Goal: Information Seeking & Learning: Get advice/opinions

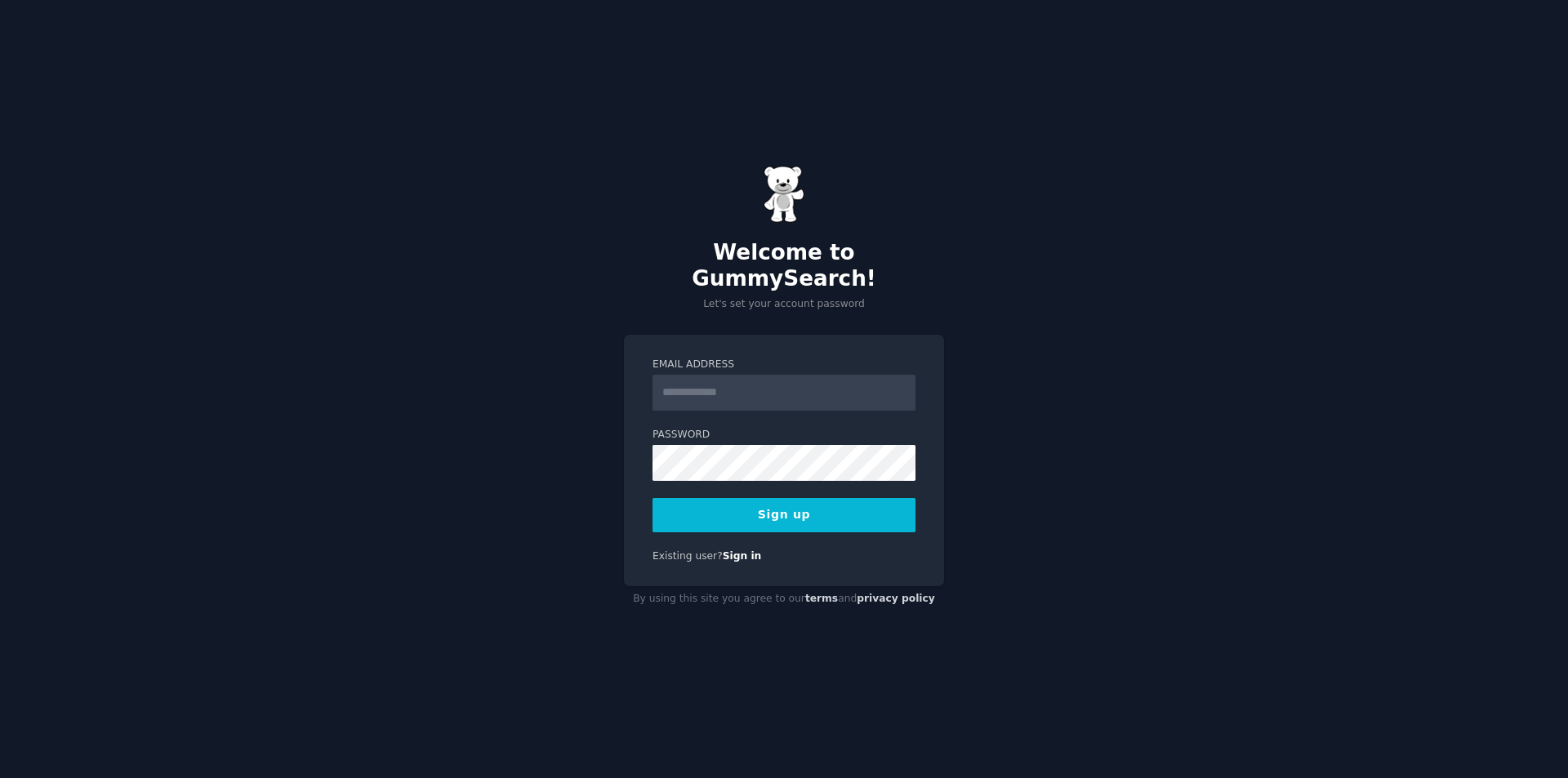
click at [748, 383] on input "Email Address" at bounding box center [784, 393] width 263 height 36
type input "**********"
click at [791, 468] on form "**********" at bounding box center [784, 445] width 263 height 174
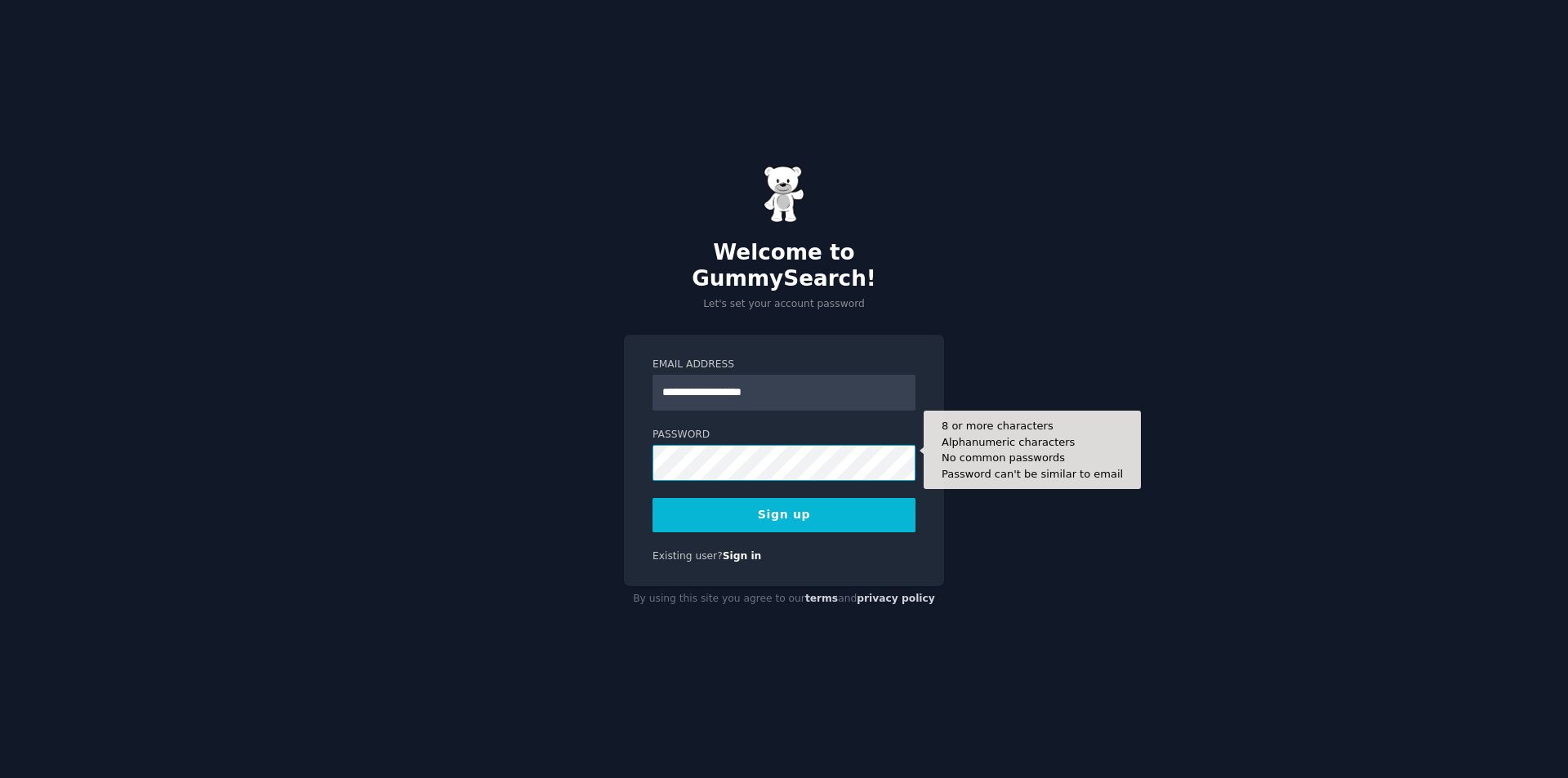
click at [653, 498] on button "Sign up" at bounding box center [784, 515] width 263 height 34
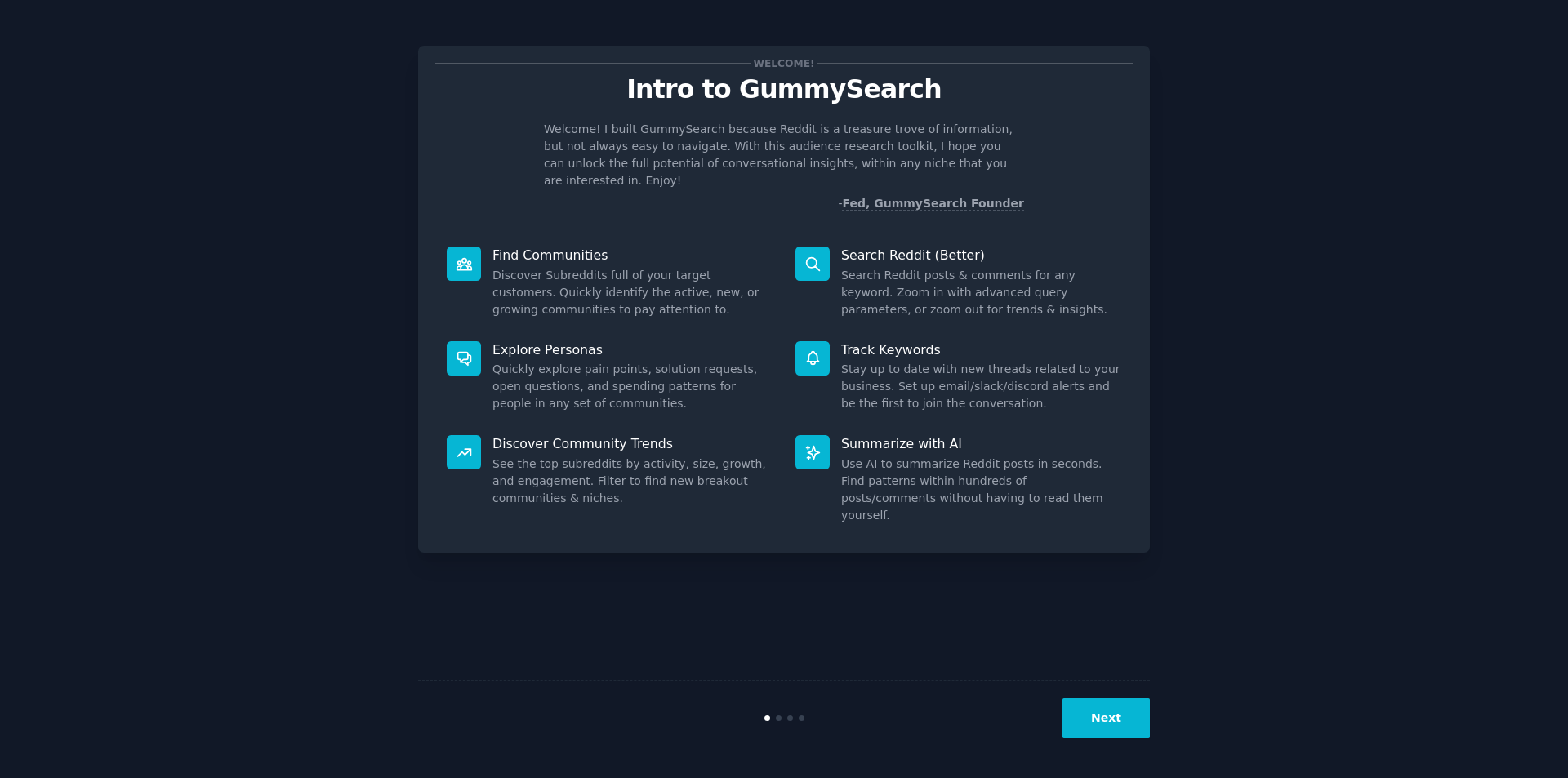
click at [1109, 716] on button "Next" at bounding box center [1106, 718] width 88 height 40
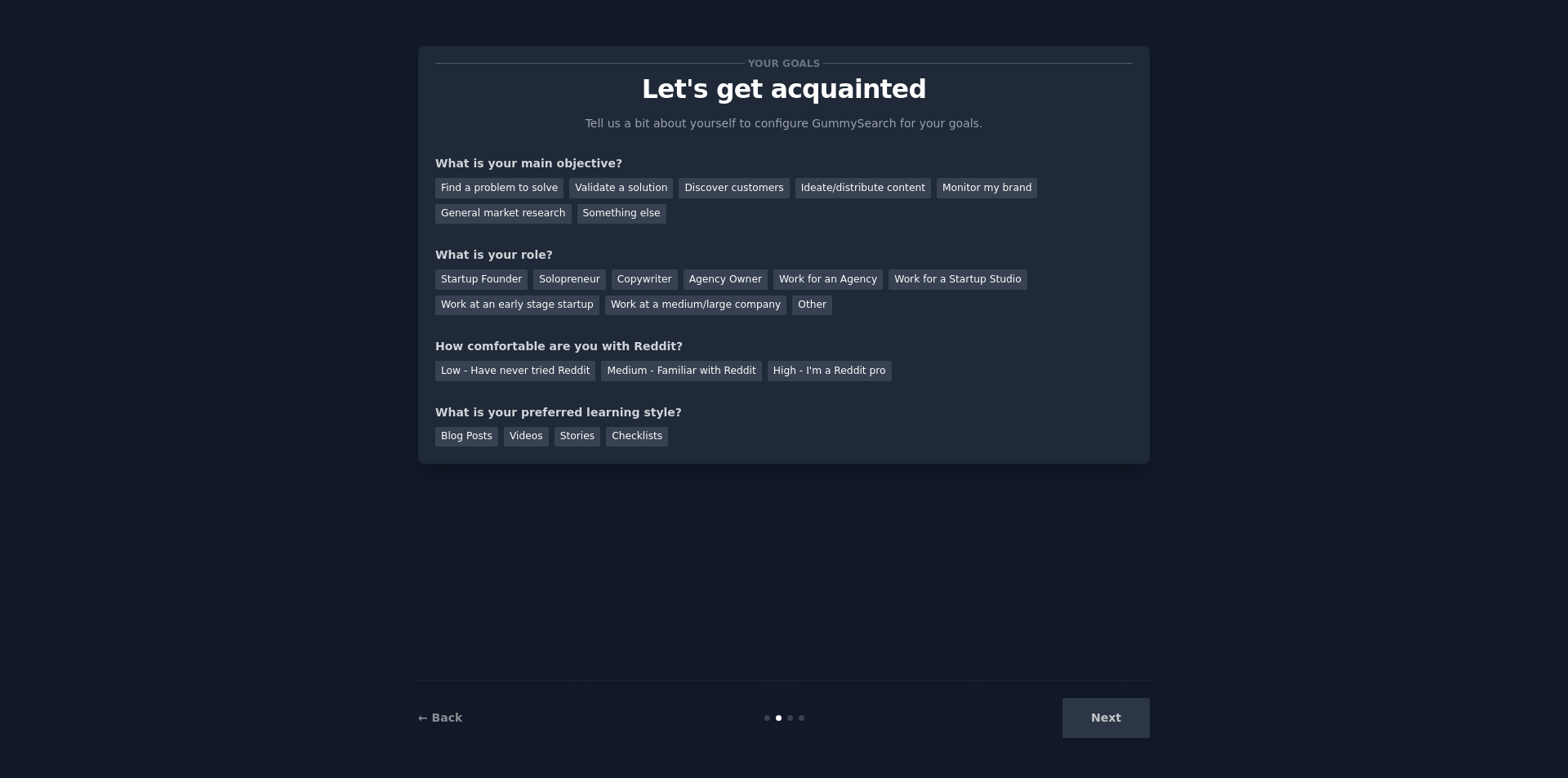
click at [1115, 716] on div "Next" at bounding box center [1028, 718] width 244 height 40
click at [526, 189] on div "Find a problem to solve" at bounding box center [500, 188] width 128 height 21
click at [1096, 718] on div "Next" at bounding box center [1028, 718] width 244 height 40
click at [511, 275] on div "Startup Founder" at bounding box center [482, 279] width 92 height 21
click at [533, 282] on div "Solopreneur" at bounding box center [569, 279] width 72 height 21
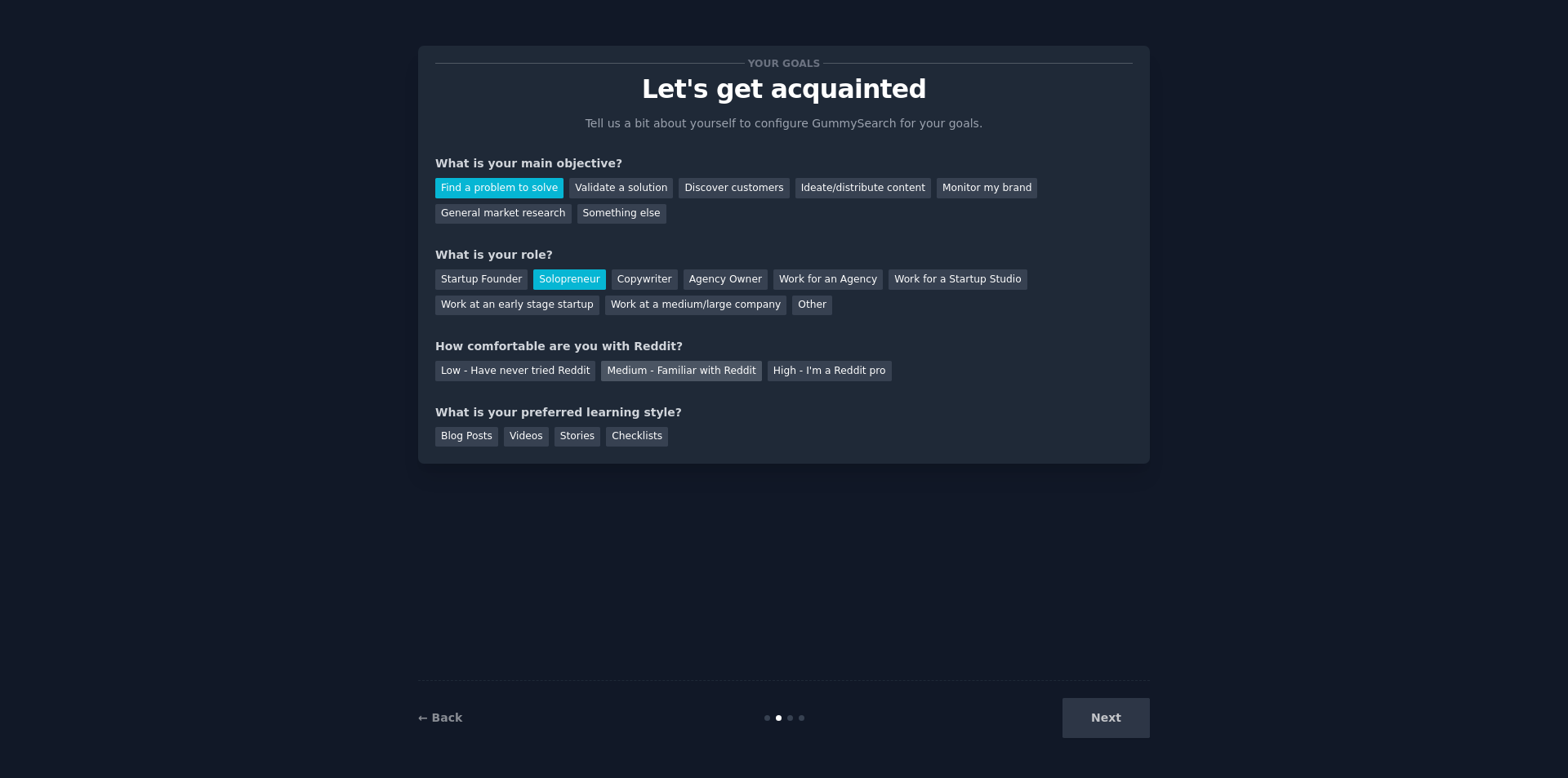
click at [634, 376] on div "Medium - Familiar with Reddit" at bounding box center [681, 370] width 160 height 21
click at [524, 437] on div "Videos" at bounding box center [527, 437] width 45 height 21
click at [1122, 716] on button "Next" at bounding box center [1106, 718] width 88 height 40
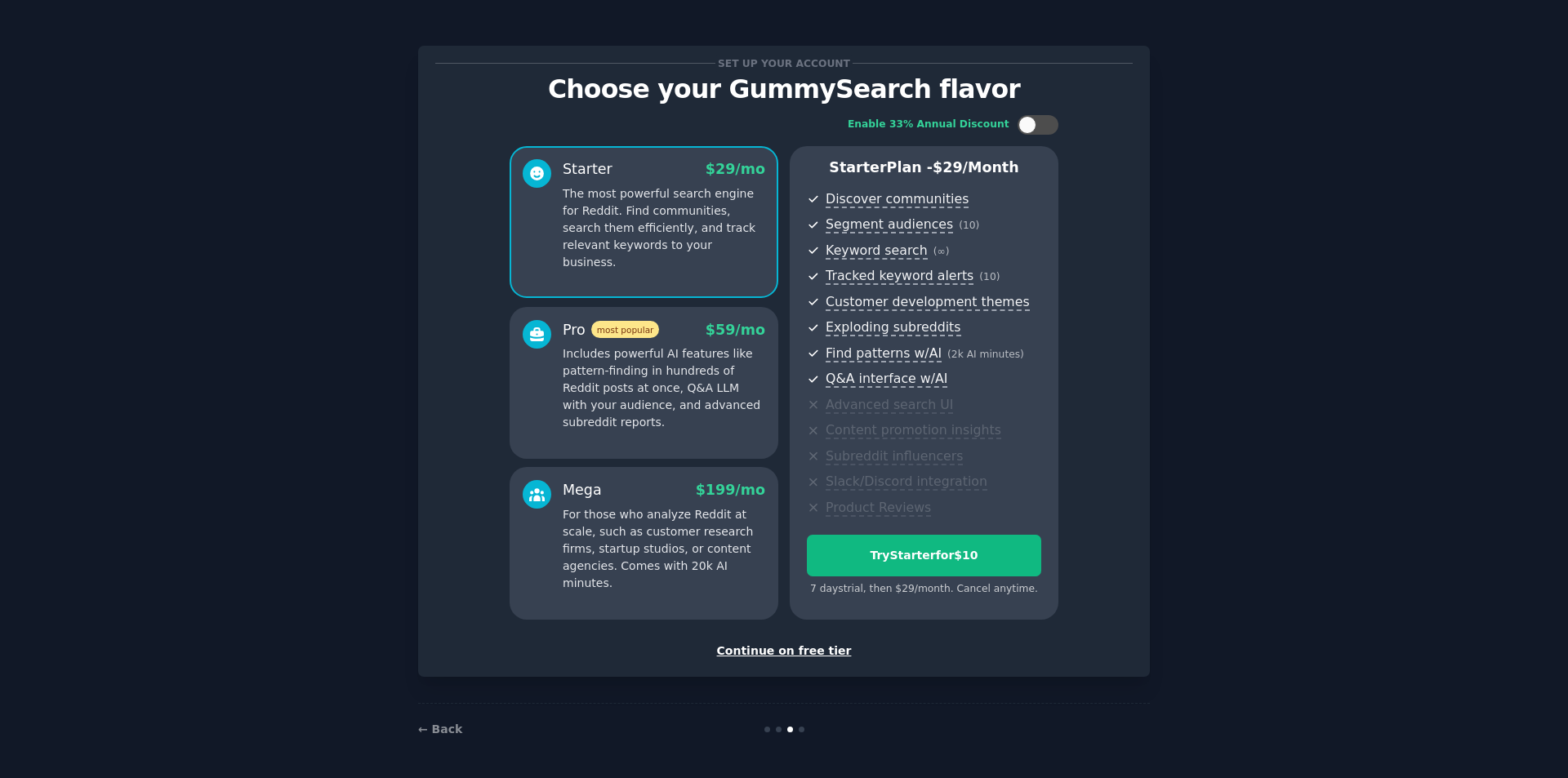
click at [808, 651] on div "Continue on free tier" at bounding box center [784, 651] width 698 height 17
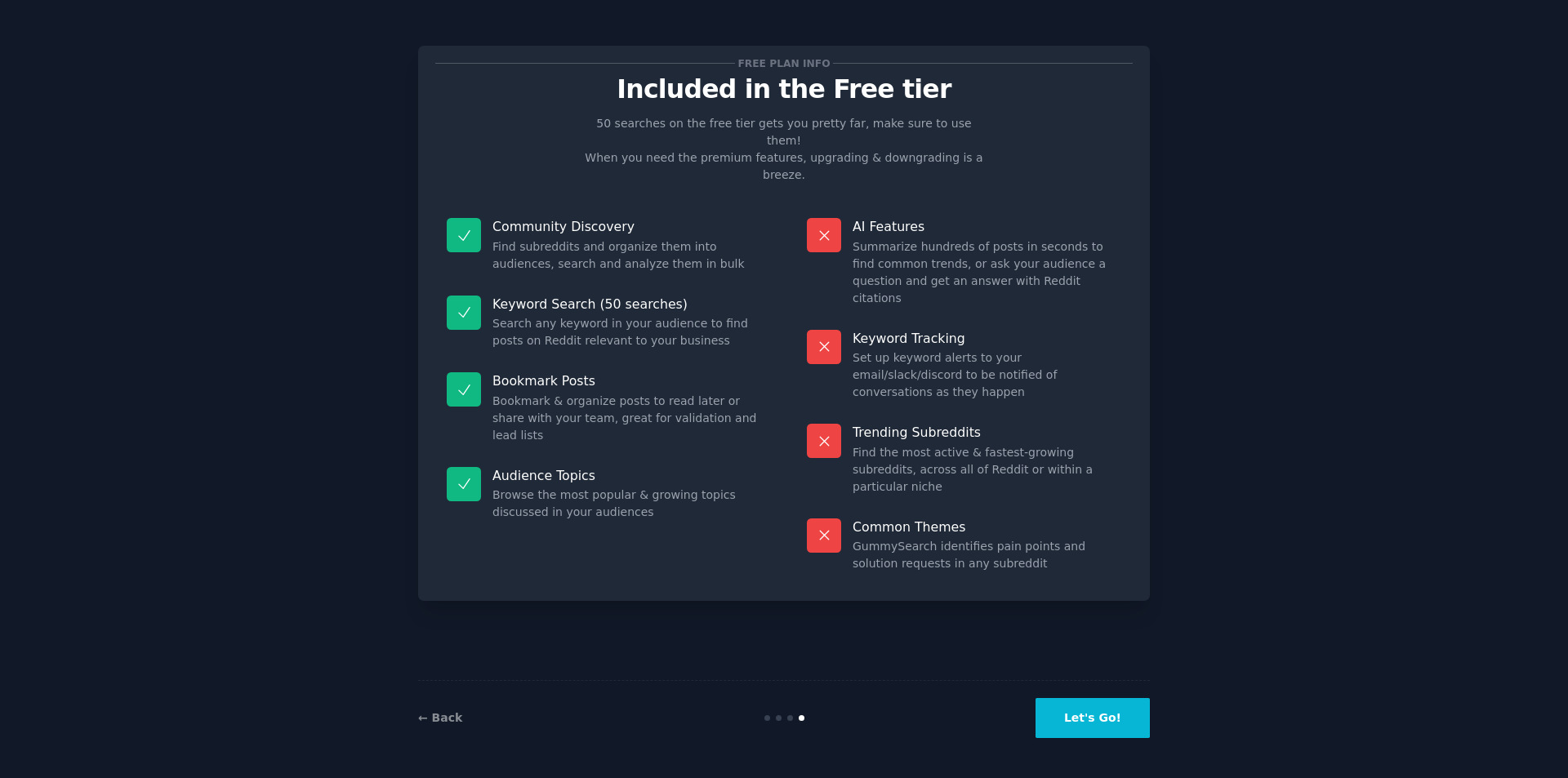
click at [1099, 724] on button "Let's Go!" at bounding box center [1093, 718] width 114 height 40
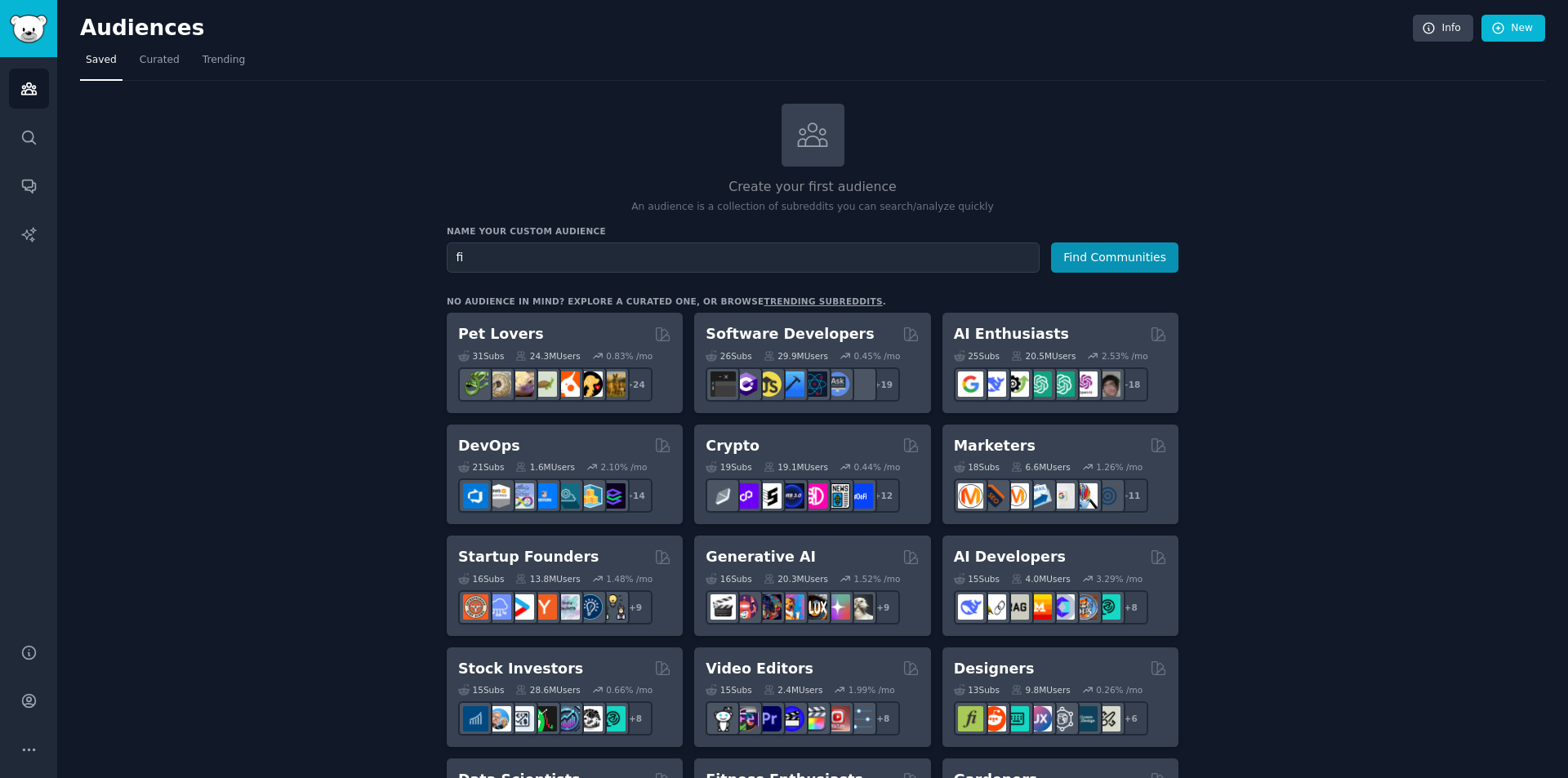
type input "f"
type input "uscis"
click at [1051, 242] on button "Find Communities" at bounding box center [1114, 257] width 127 height 30
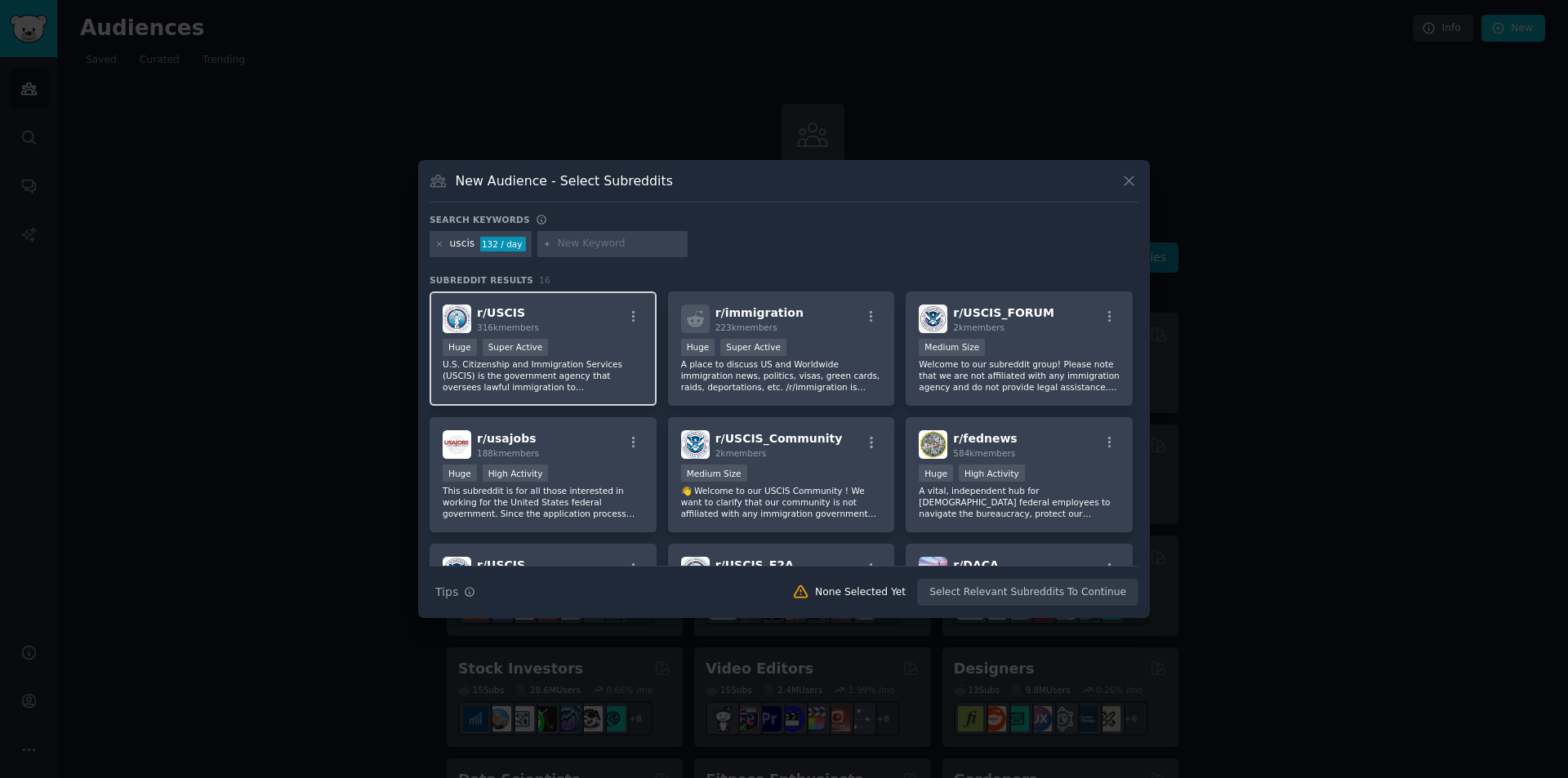
click at [598, 363] on p "U.S. Citizenship and Immigration Services (USCIS) is the government agency that…" at bounding box center [543, 376] width 201 height 34
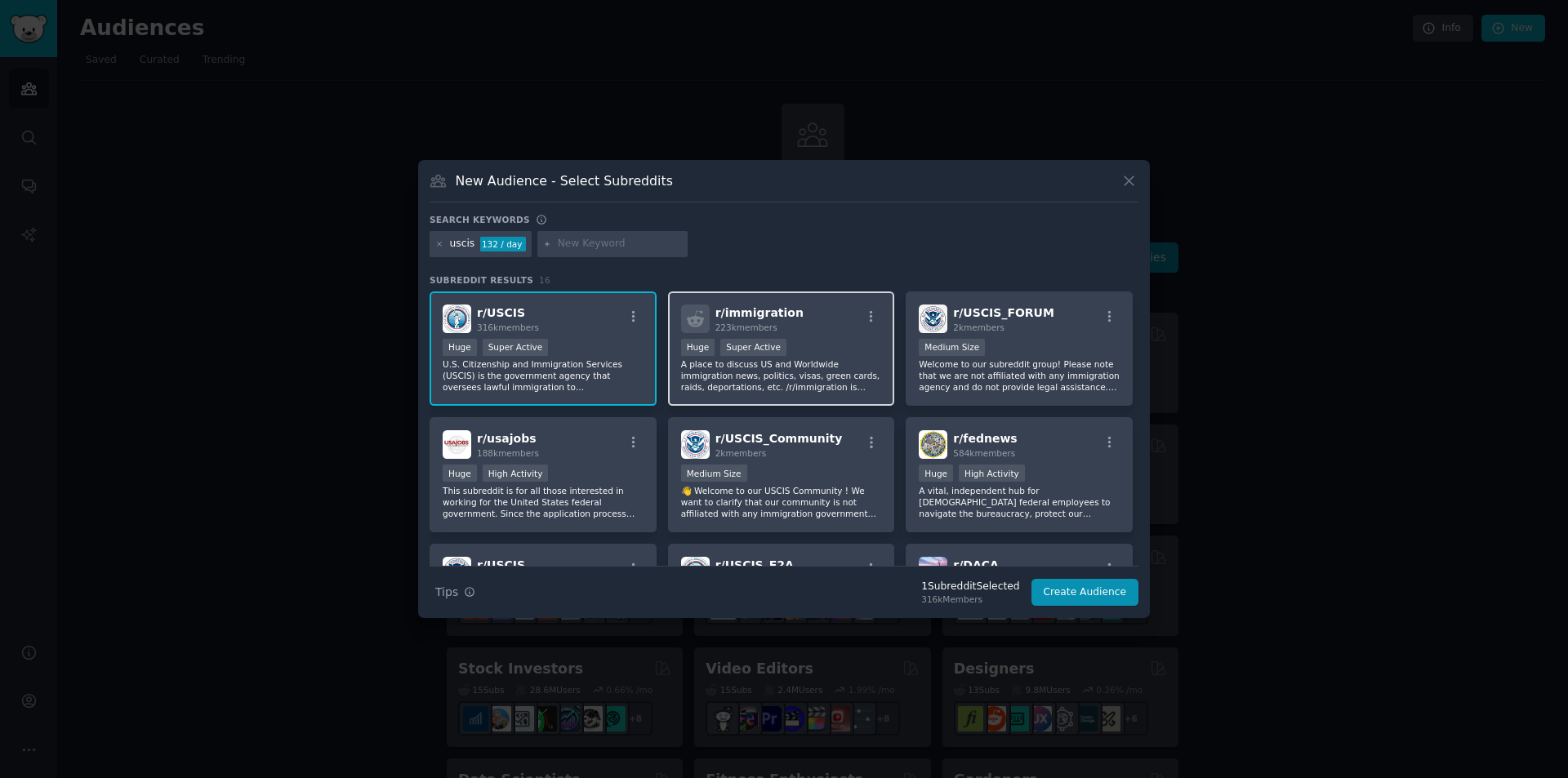
click at [842, 375] on p "A place to discuss US and Worldwide immigration news, politics, visas, green ca…" at bounding box center [782, 376] width 201 height 34
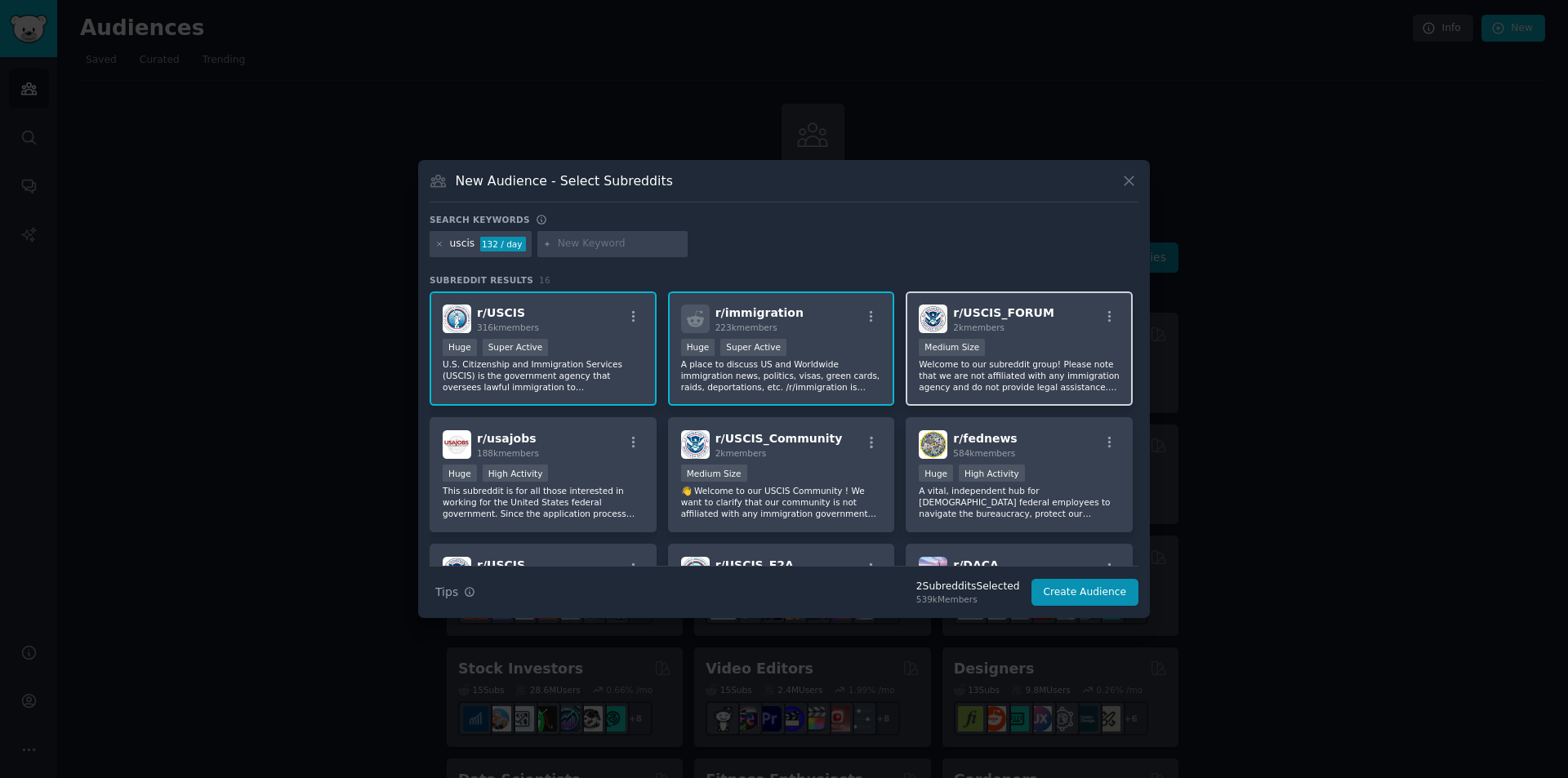
click at [1032, 370] on p "Welcome to our subreddit group! Please note that we are not affiliated with any…" at bounding box center [1019, 376] width 201 height 34
click at [1101, 592] on button "Create Audience" at bounding box center [1084, 593] width 108 height 28
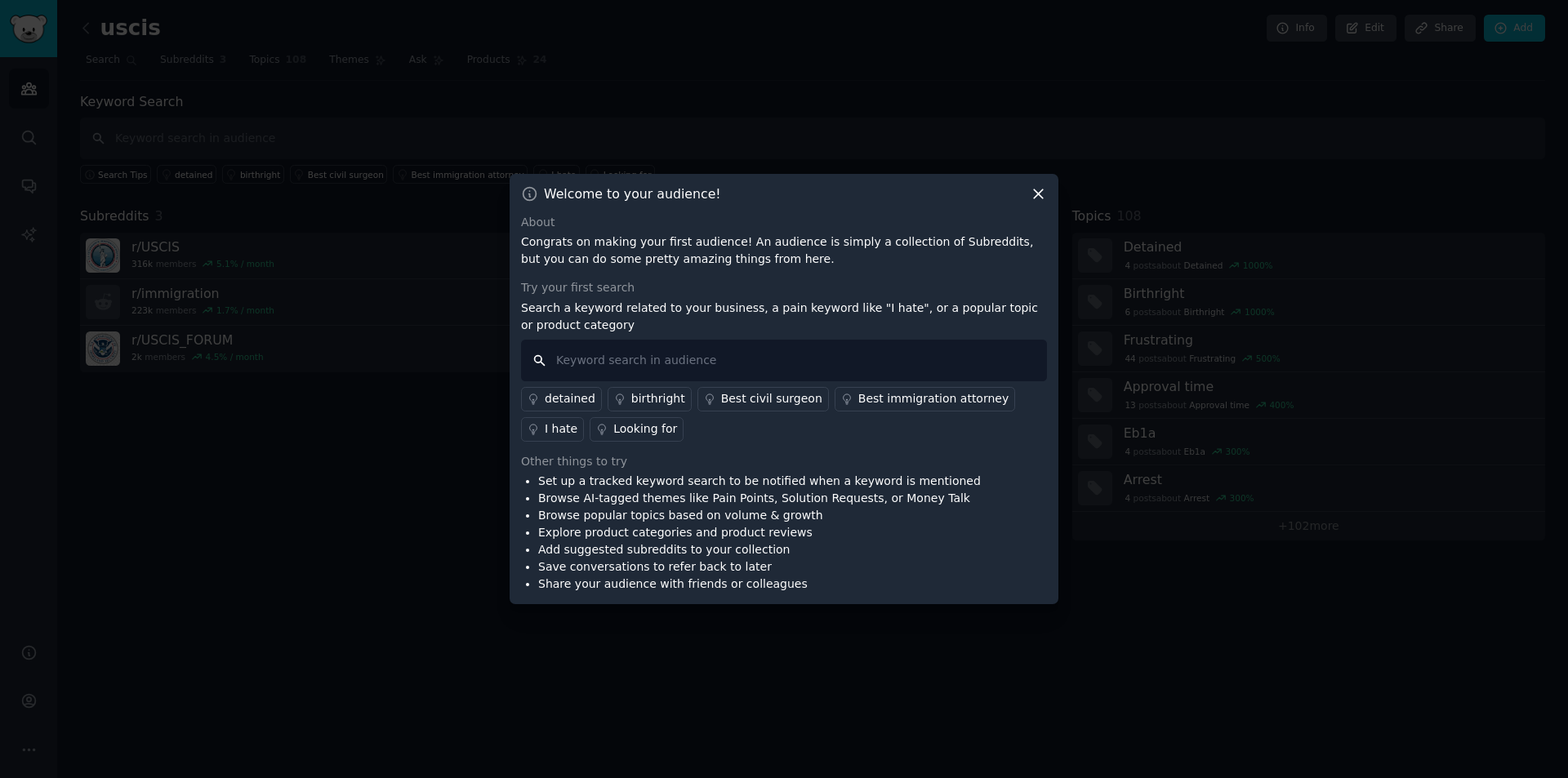
click at [625, 361] on input "text" at bounding box center [784, 361] width 526 height 42
type input "how"
click at [614, 425] on div "Looking for" at bounding box center [645, 428] width 63 height 17
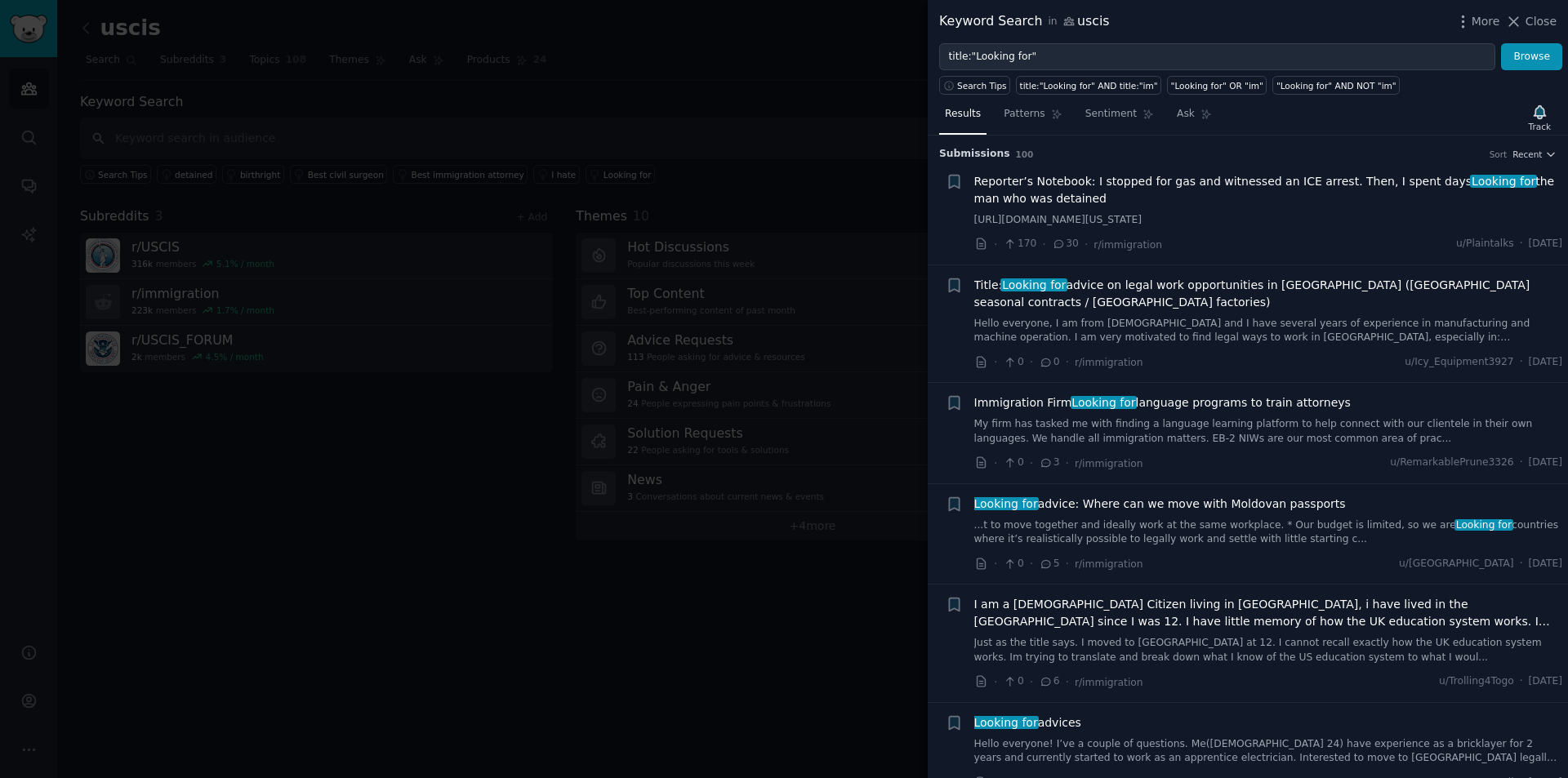
click at [907, 215] on div at bounding box center [784, 389] width 1568 height 778
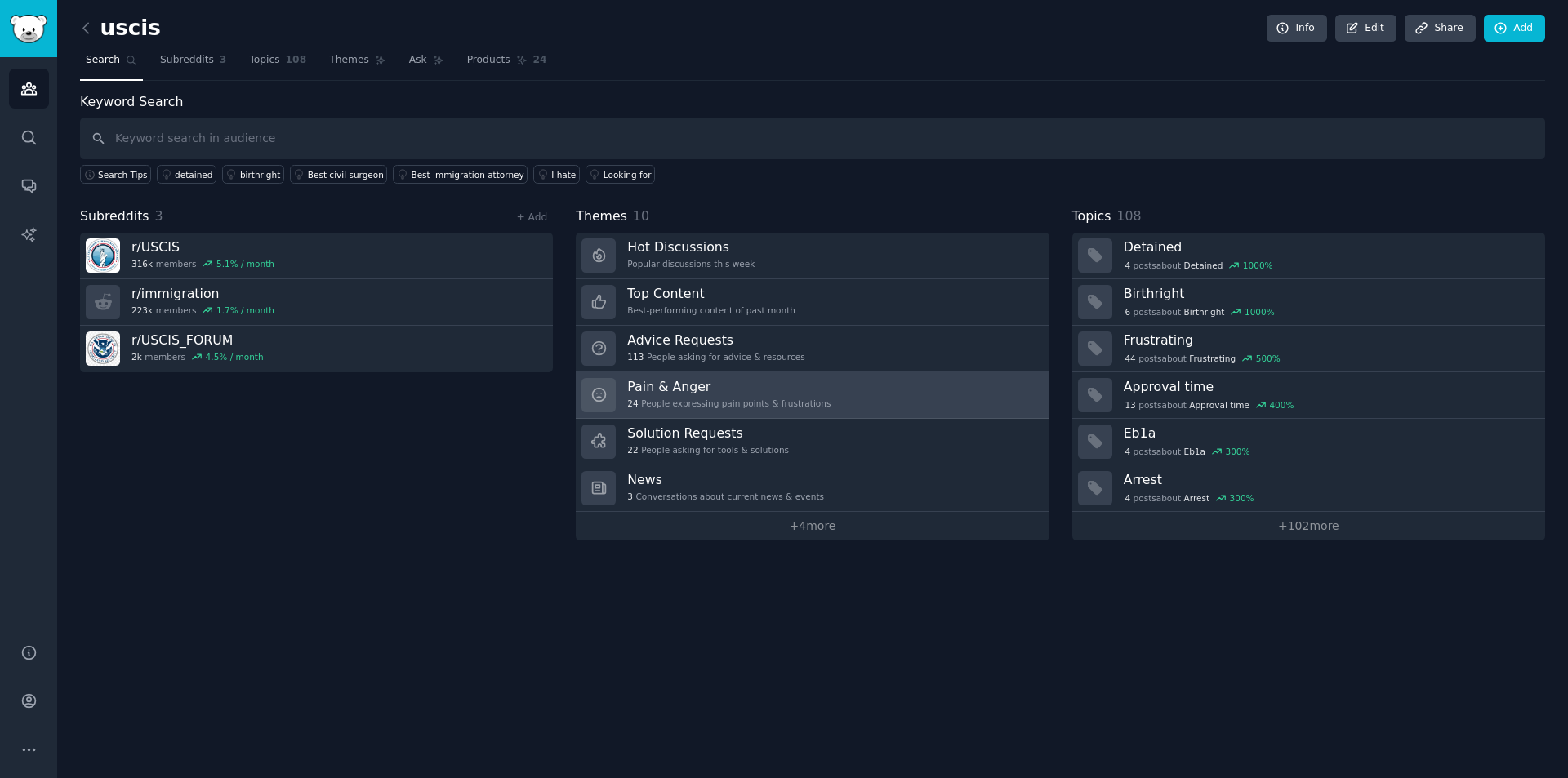
click at [803, 403] on div "24 People expressing pain points & frustrations" at bounding box center [728, 403] width 203 height 12
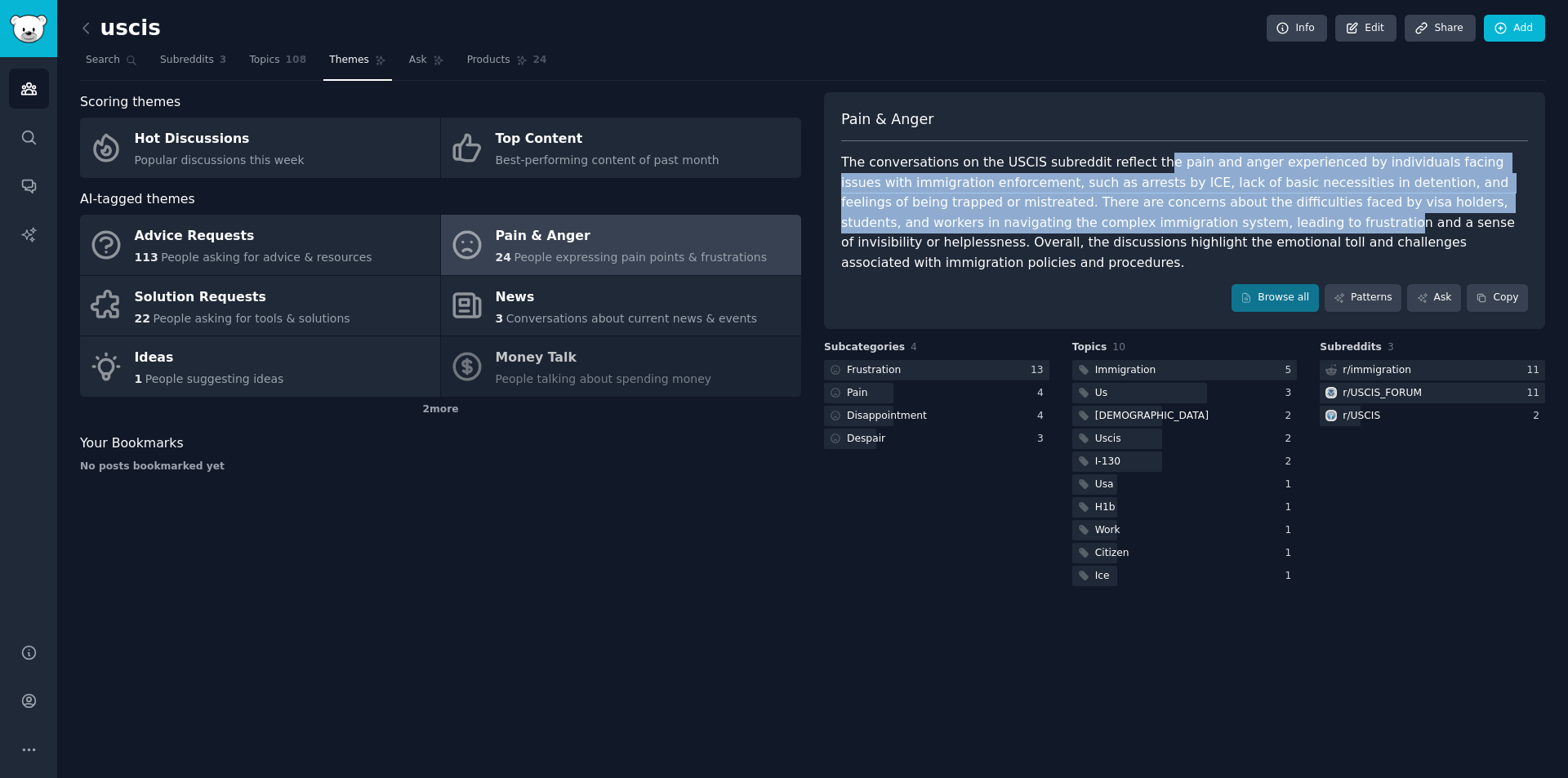
drag, startPoint x: 1174, startPoint y: 165, endPoint x: 1125, endPoint y: 249, distance: 97.2
click at [1123, 230] on div "The conversations on the USCIS subreddit reflect the pain and anger experienced…" at bounding box center [1185, 212] width 687 height 120
click at [882, 383] on div at bounding box center [859, 393] width 70 height 21
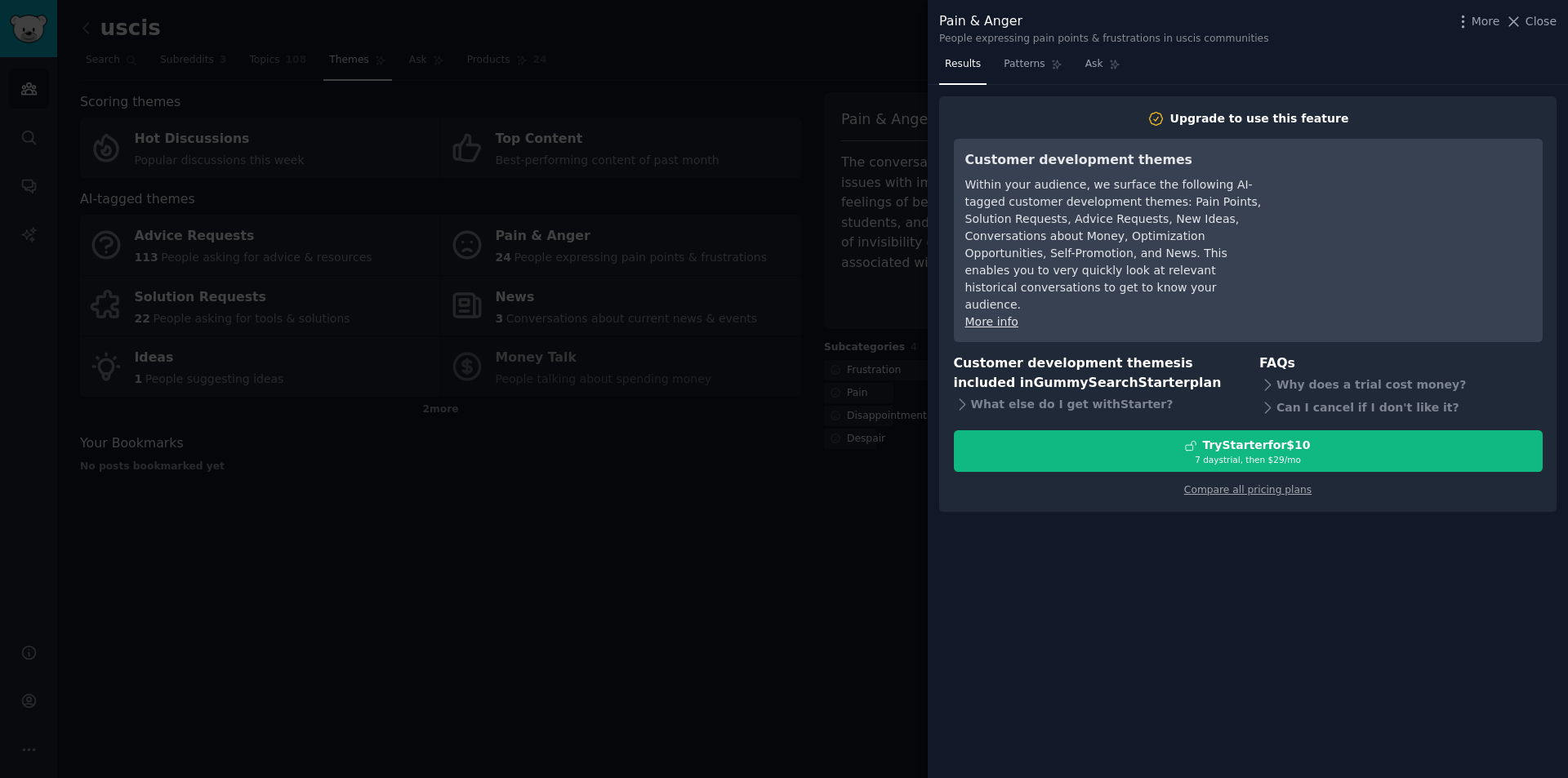
click at [802, 435] on div at bounding box center [784, 389] width 1568 height 778
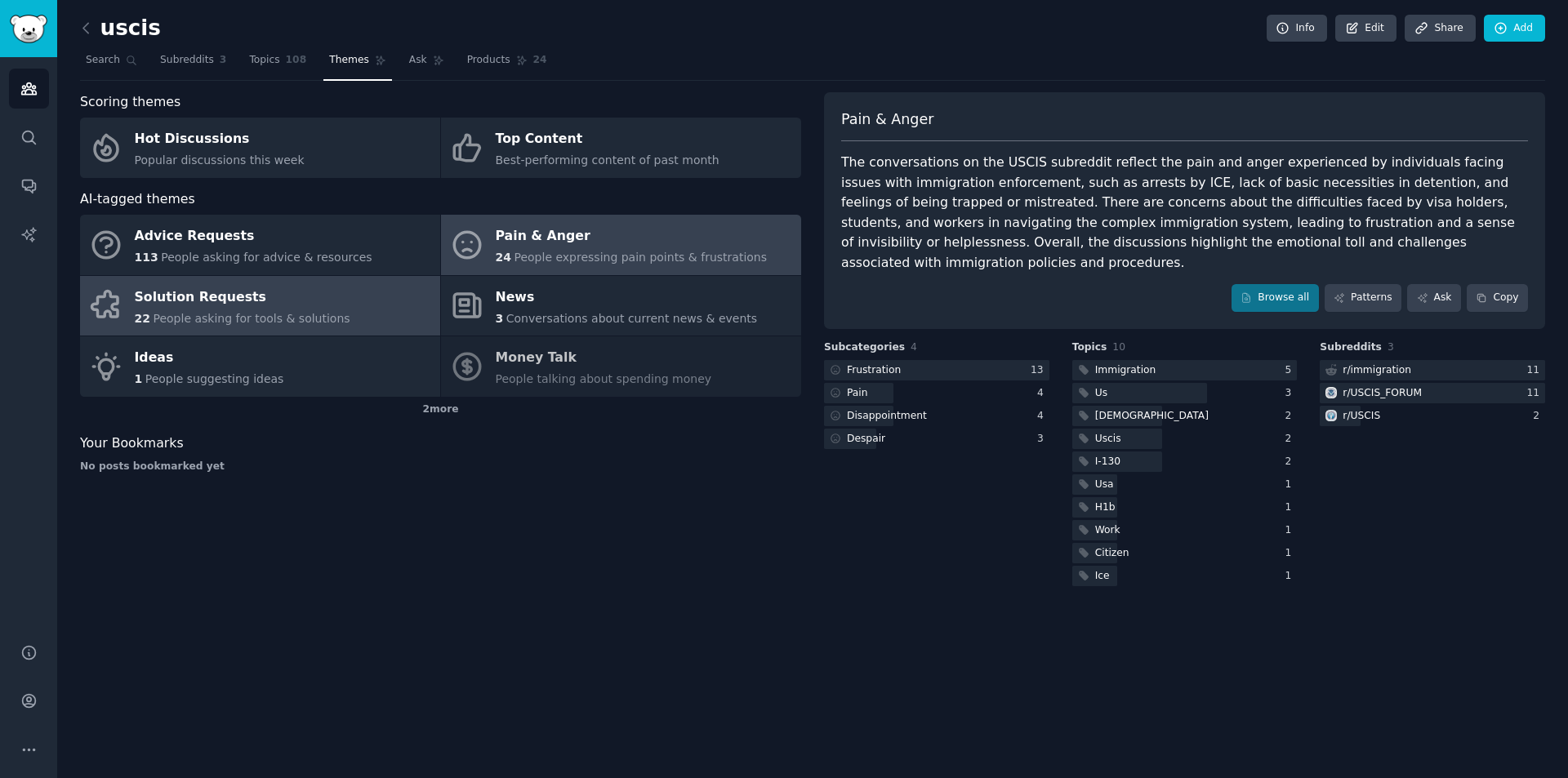
click at [369, 309] on link "Solution Requests 22 People asking for tools & solutions" at bounding box center [260, 305] width 360 height 61
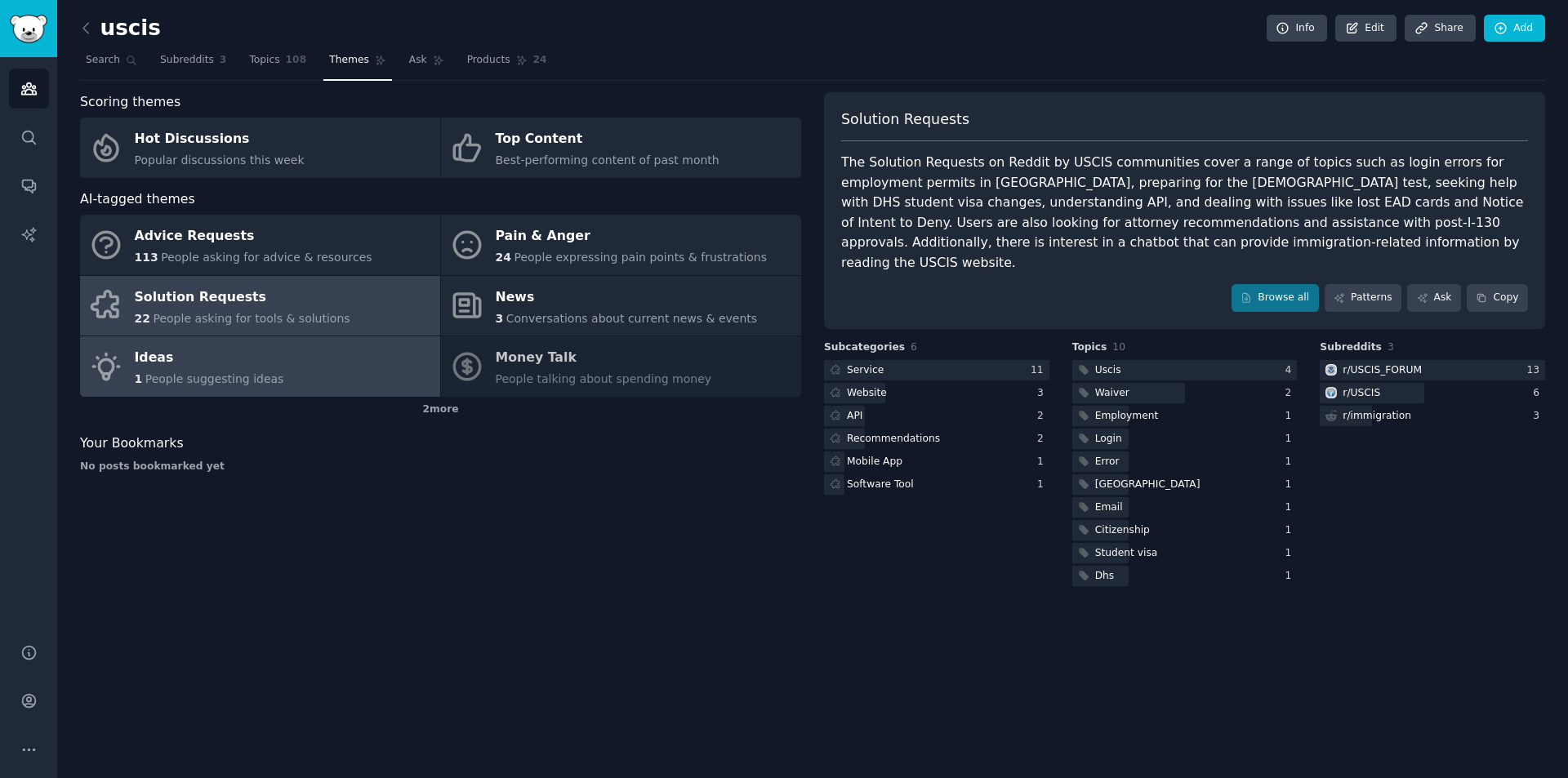
click at [329, 360] on link "Ideas 1 People suggesting ideas" at bounding box center [260, 366] width 360 height 61
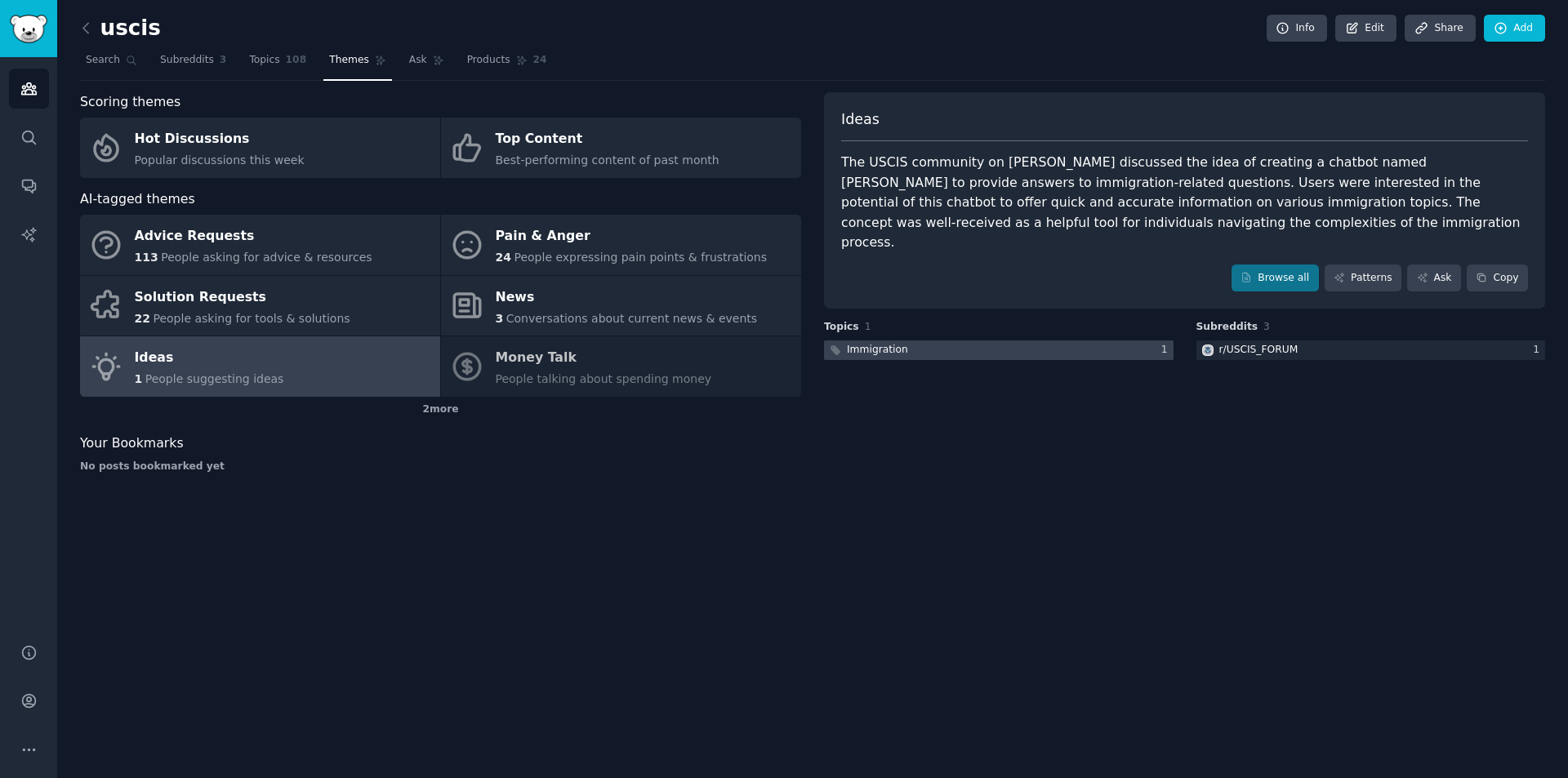
click at [1058, 341] on div at bounding box center [999, 351] width 350 height 21
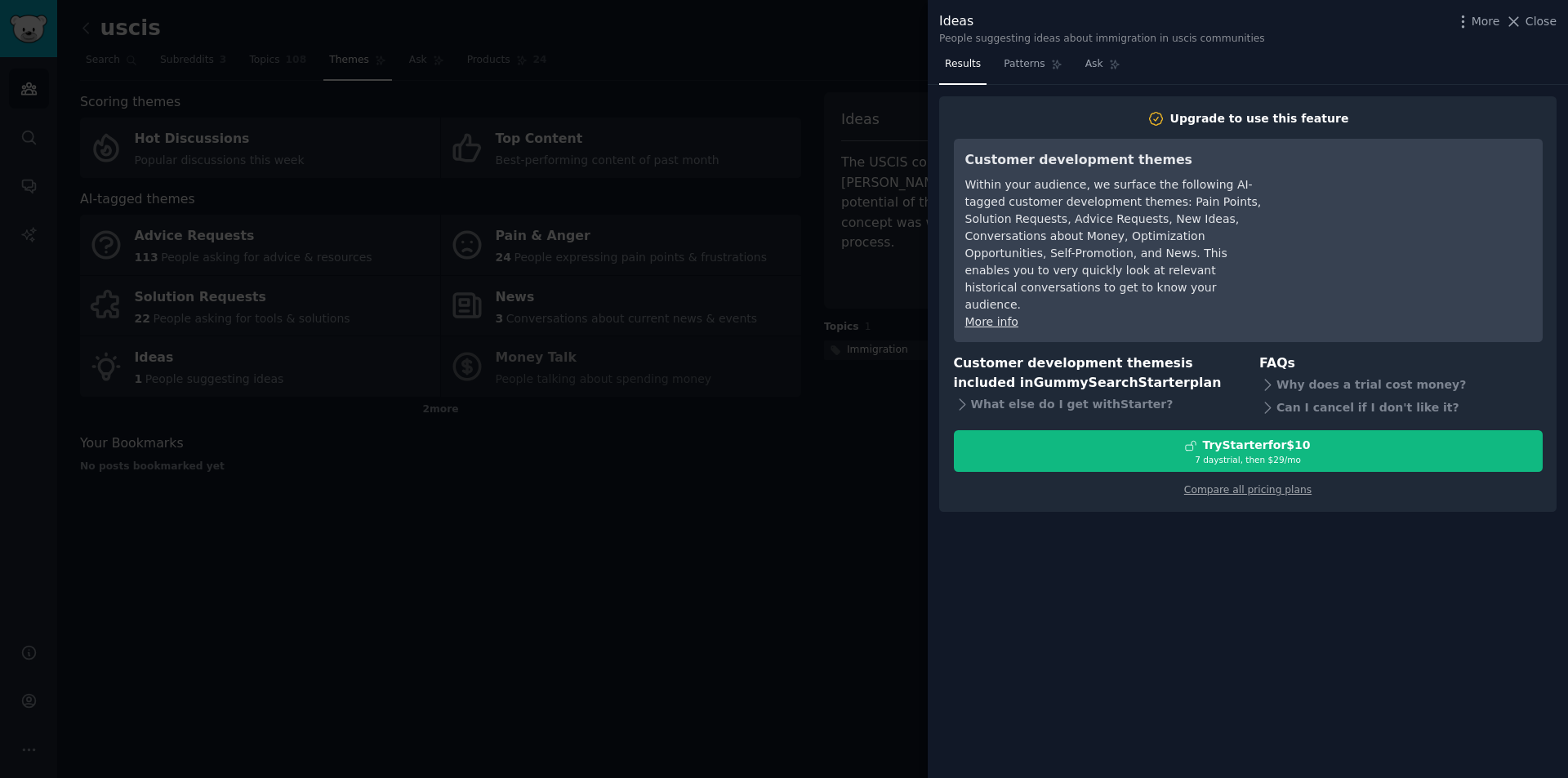
click at [844, 434] on div at bounding box center [784, 389] width 1568 height 778
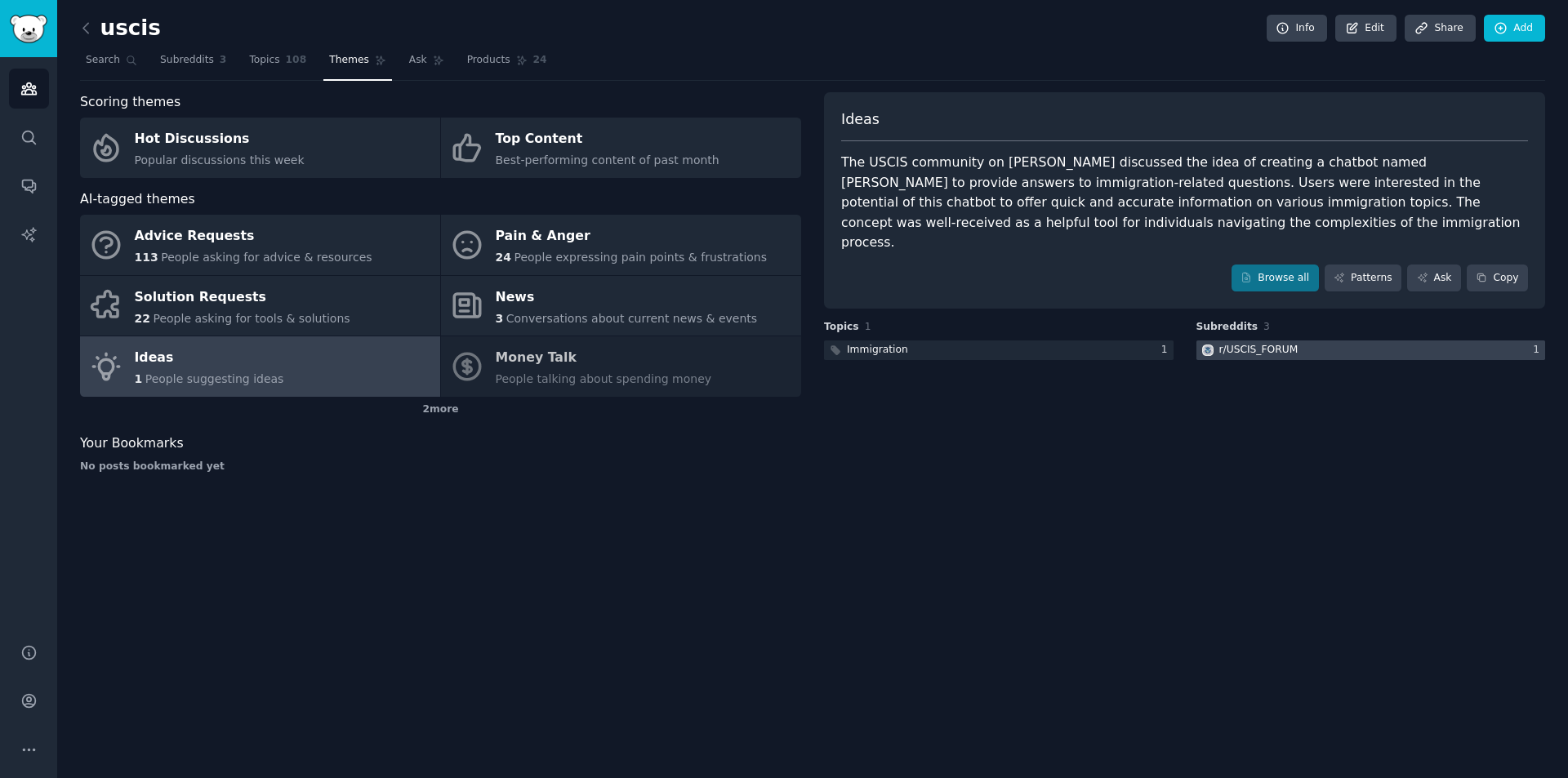
click at [1262, 342] on div "r/ USCIS_FORUM" at bounding box center [1259, 350] width 80 height 14
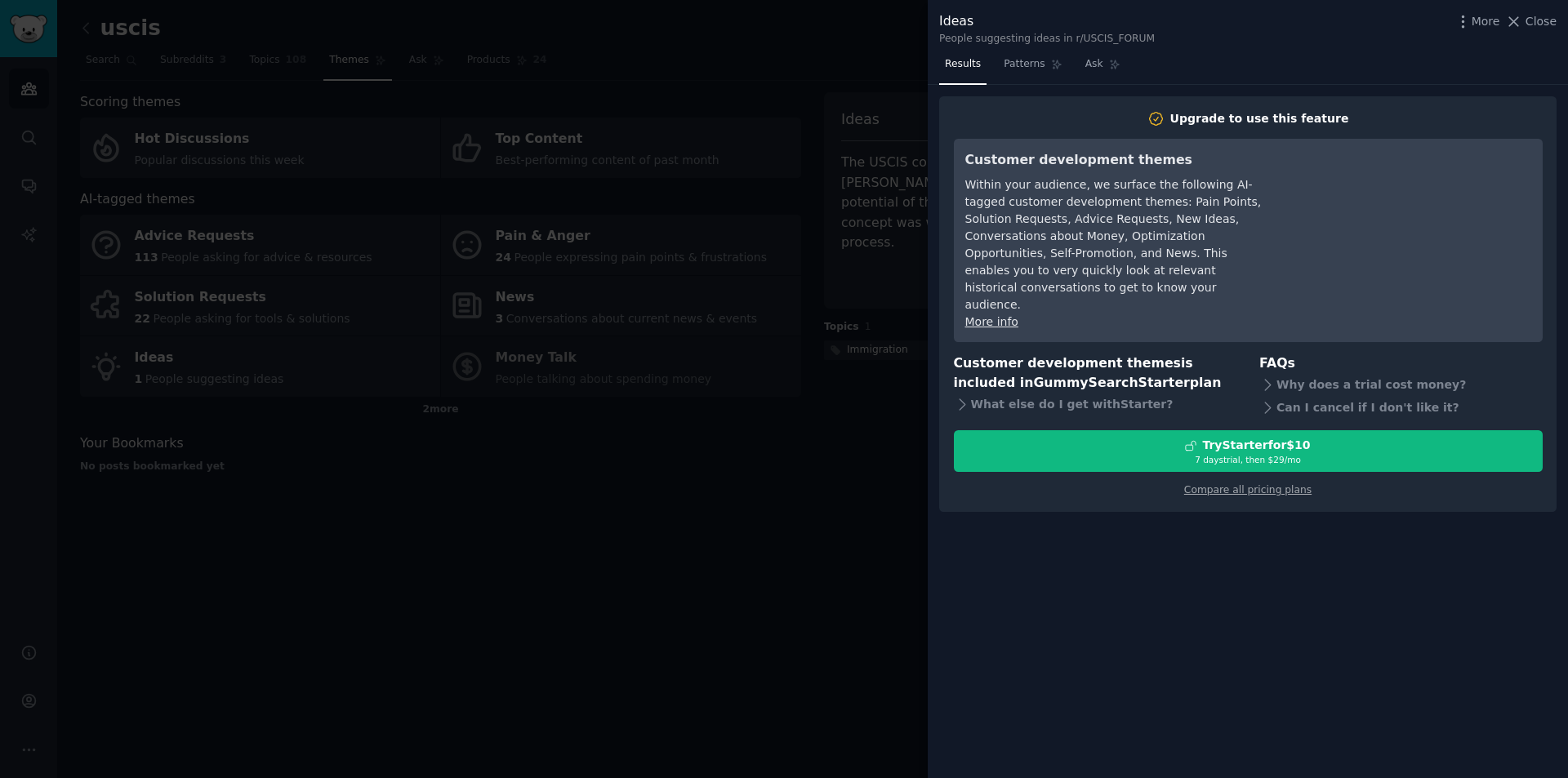
click at [825, 418] on div at bounding box center [784, 389] width 1568 height 778
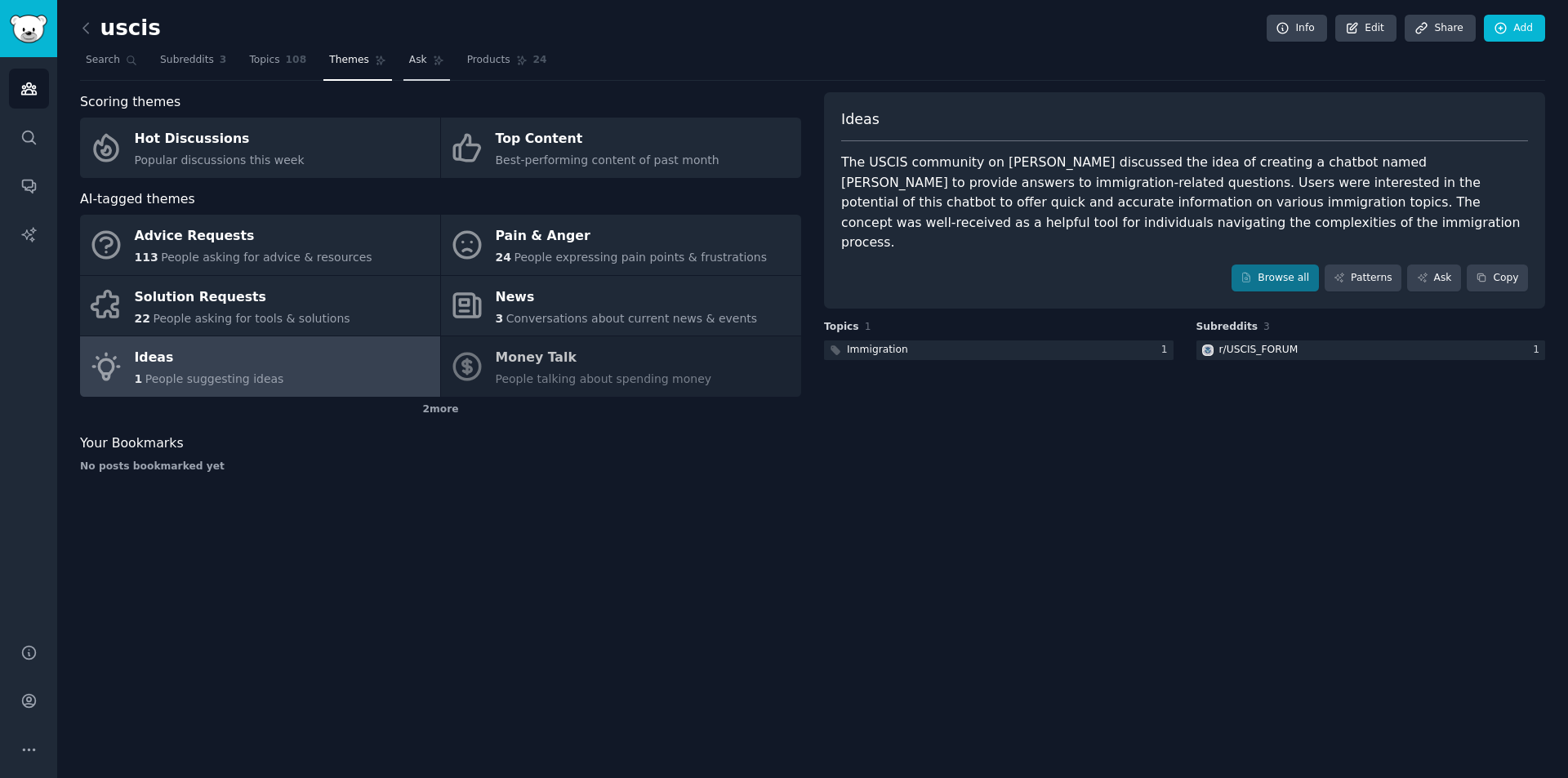
click at [404, 71] on link "Ask" at bounding box center [427, 63] width 47 height 33
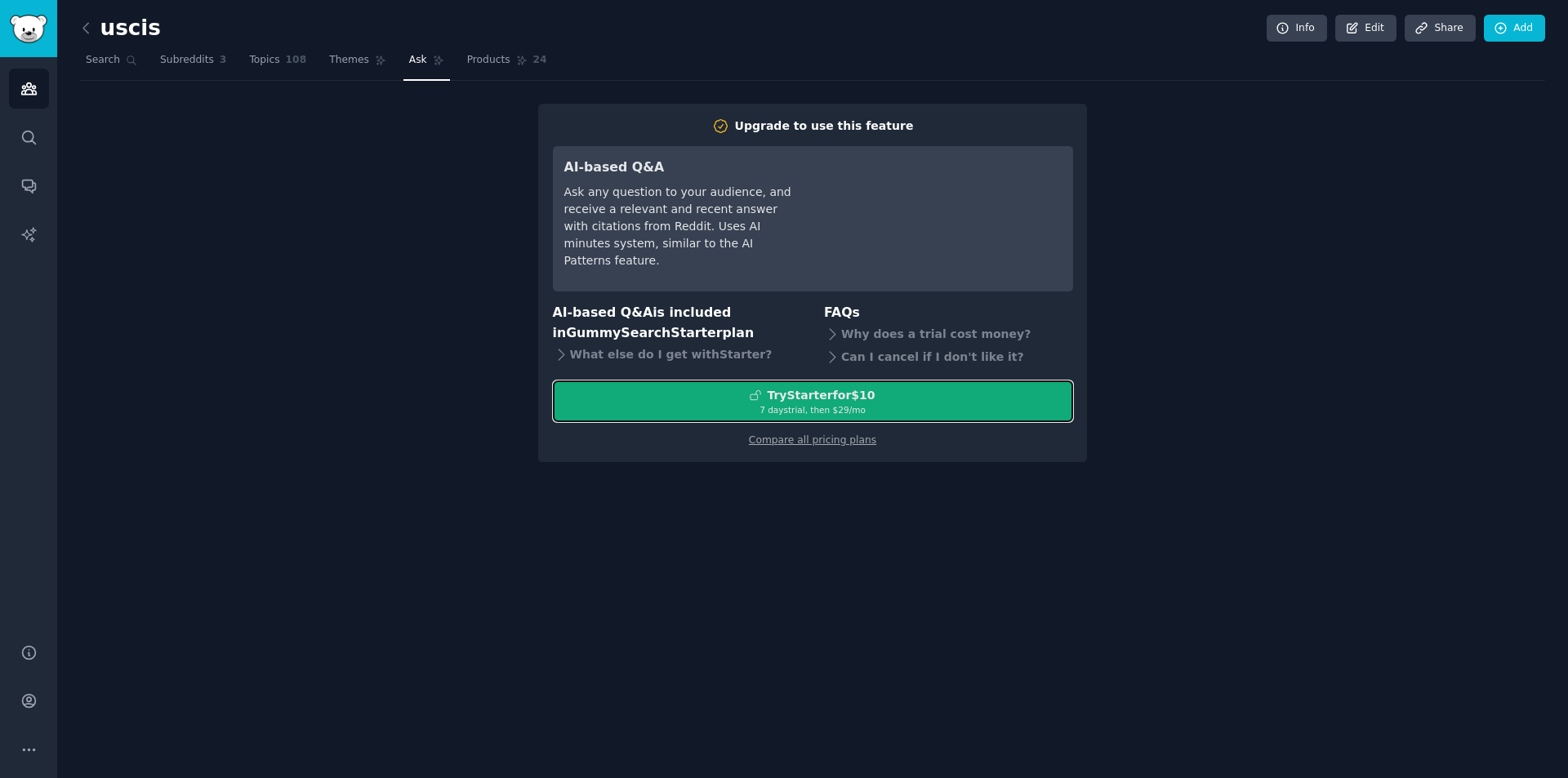
click at [667, 400] on div "Try Starter for $10" at bounding box center [813, 395] width 519 height 17
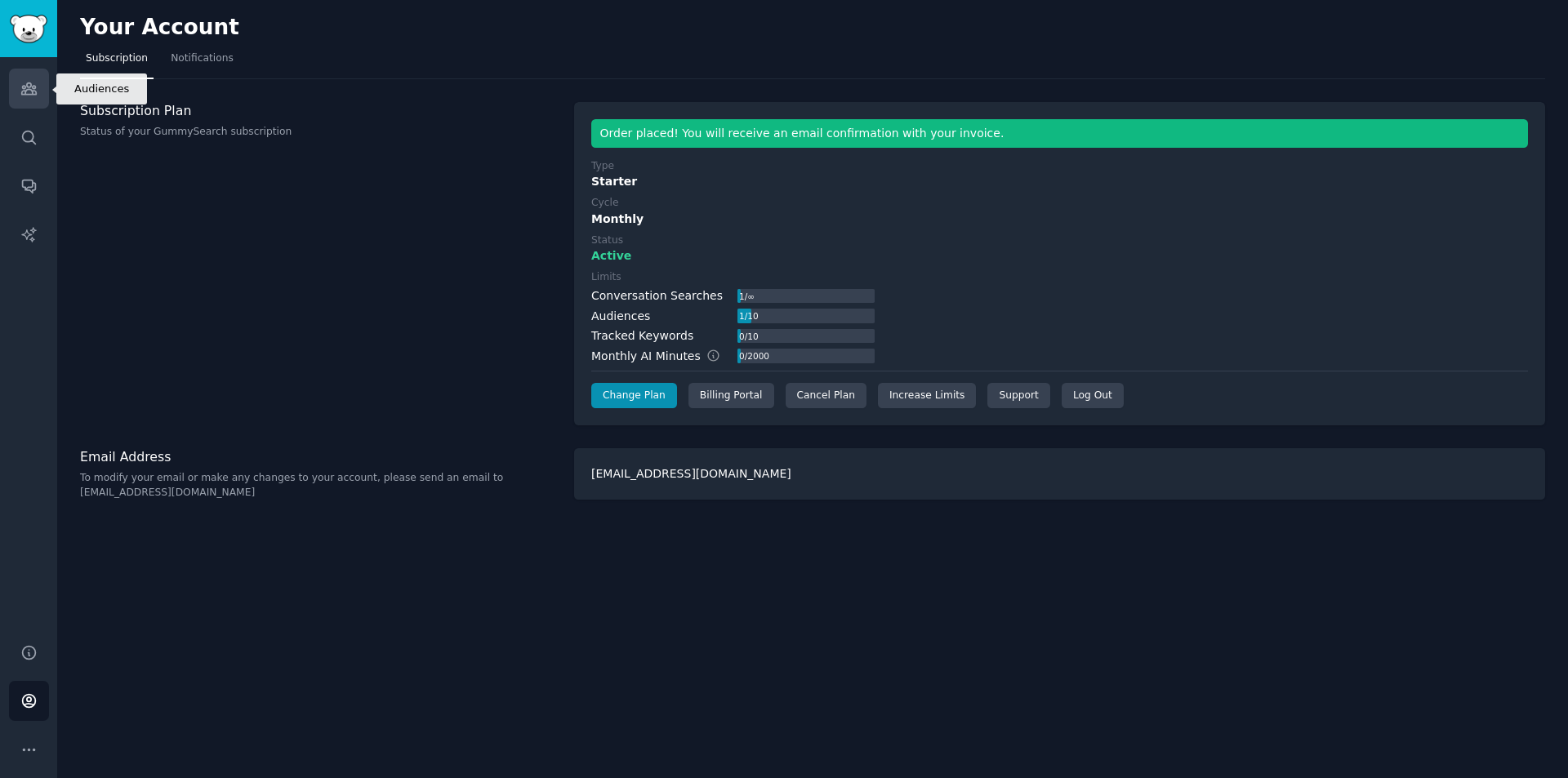
click at [35, 89] on icon "Sidebar" at bounding box center [29, 89] width 17 height 17
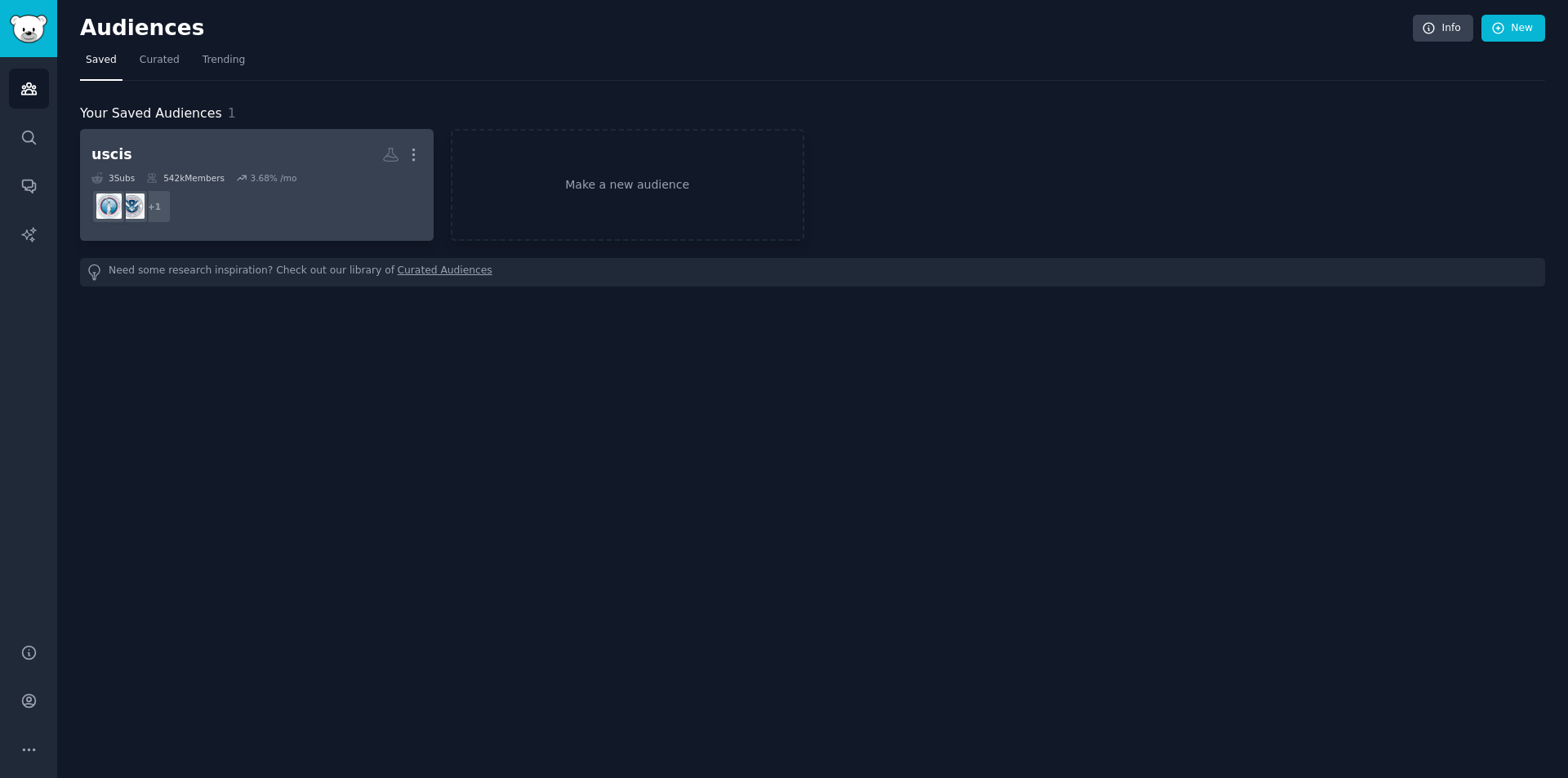
click at [352, 203] on dd "+ 1" at bounding box center [257, 206] width 331 height 46
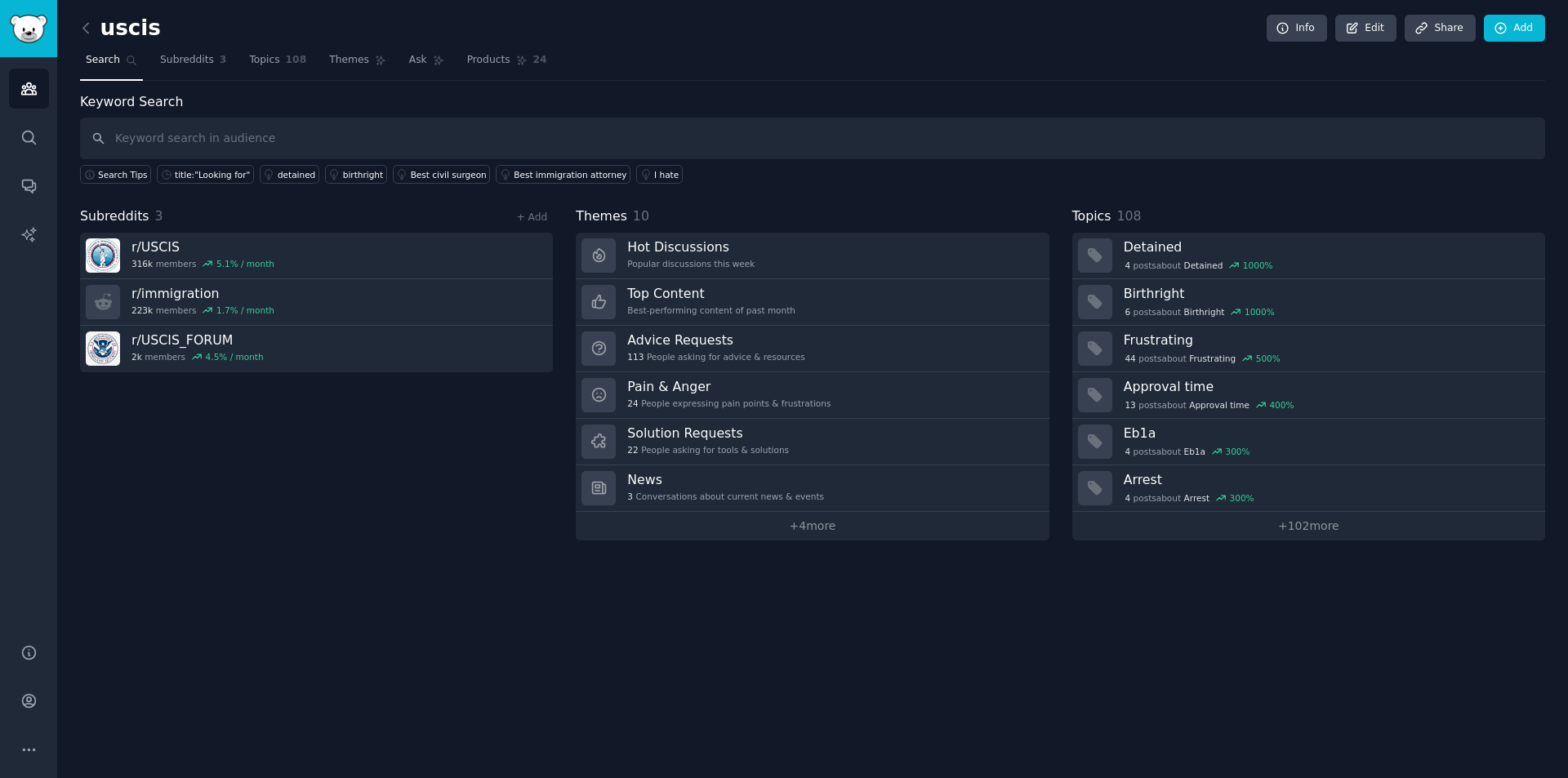
click at [318, 135] on input "text" at bounding box center [812, 138] width 1465 height 42
click at [403, 52] on link "Ask" at bounding box center [427, 63] width 47 height 33
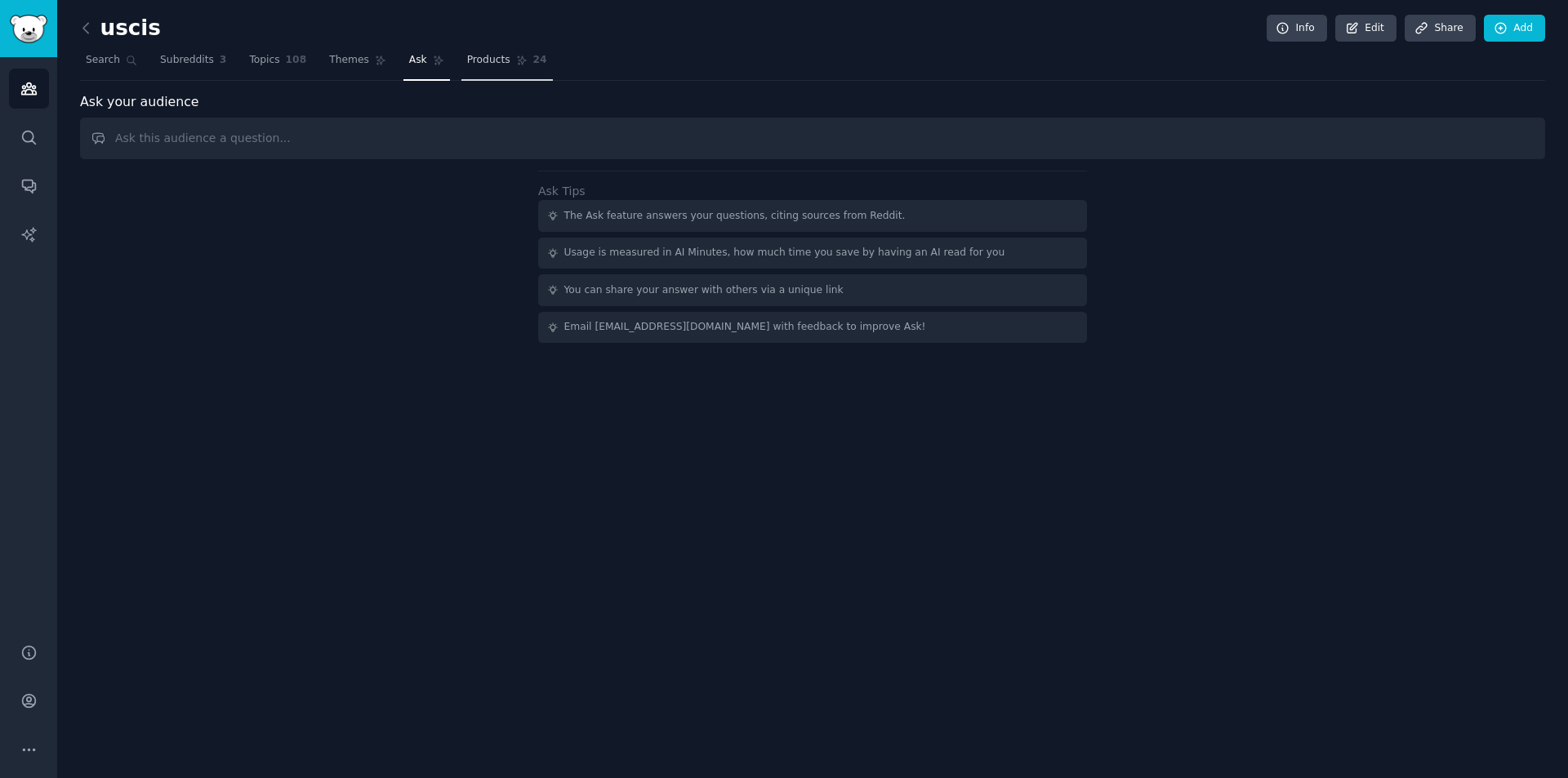
click at [462, 52] on link "Products 24" at bounding box center [507, 63] width 91 height 33
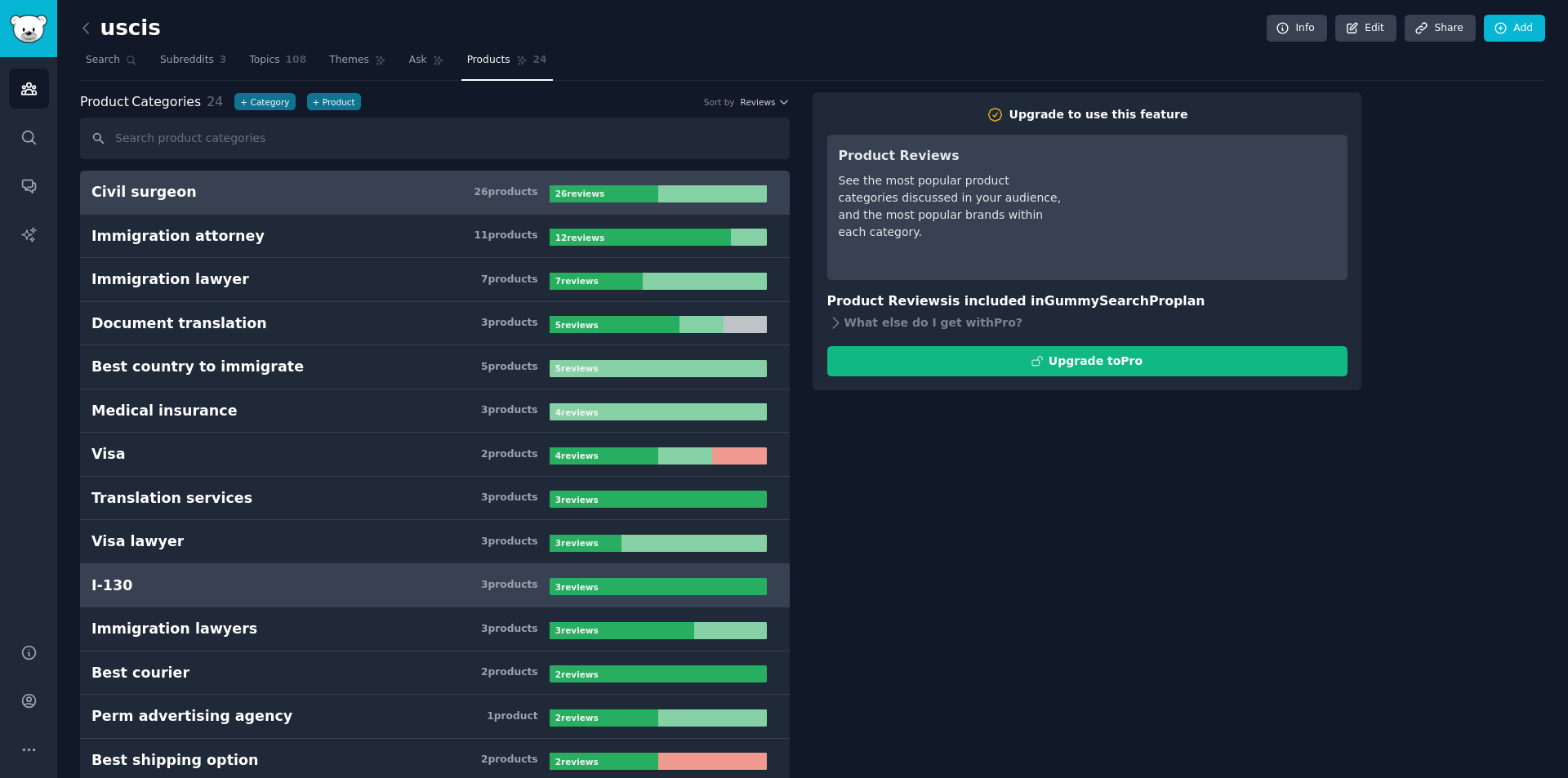
click at [389, 581] on h3 "I-130 3 product s" at bounding box center [320, 586] width 458 height 21
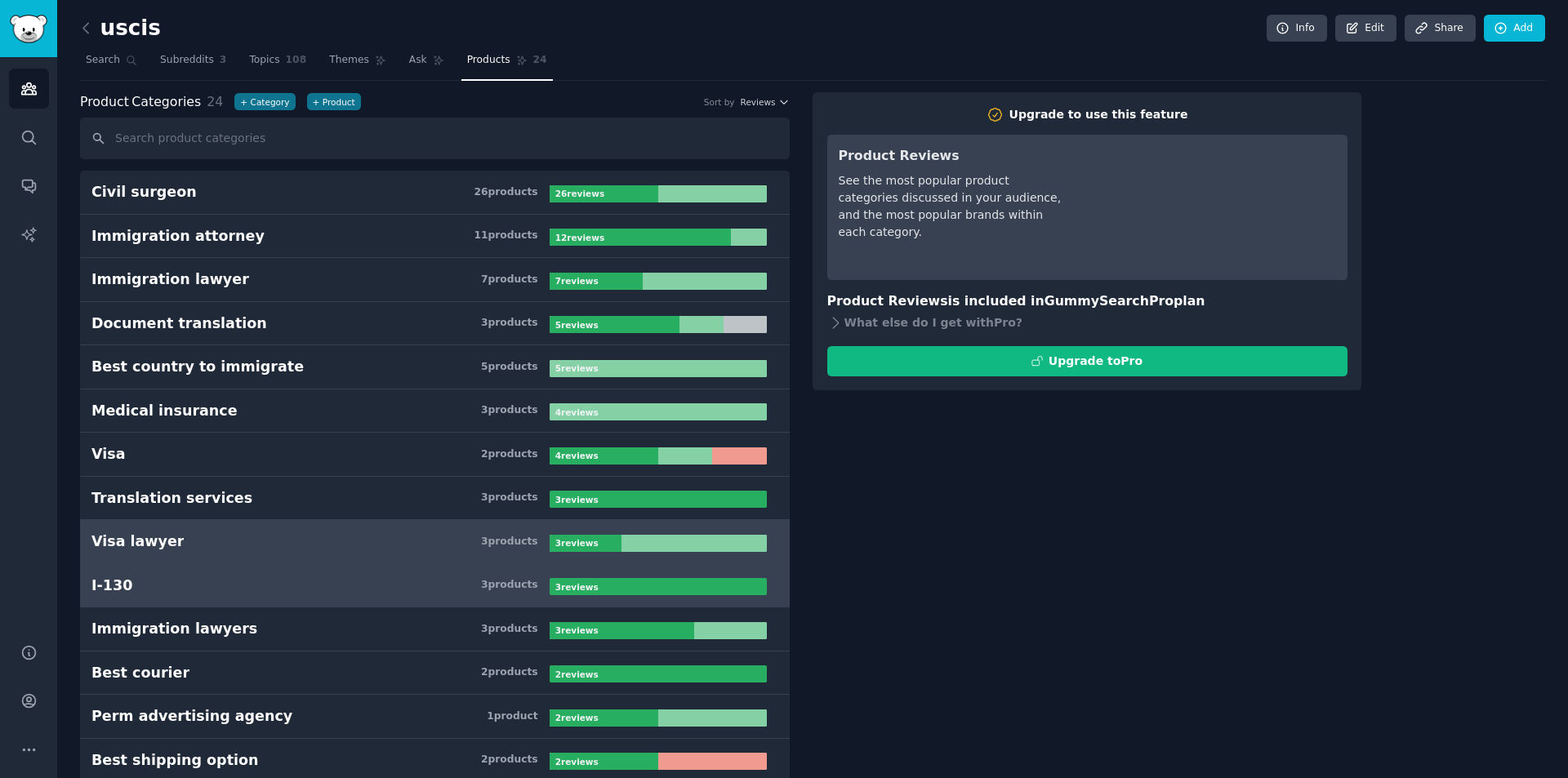
click at [383, 557] on link "Visa lawyer 3 product s 3 review s" at bounding box center [435, 542] width 709 height 44
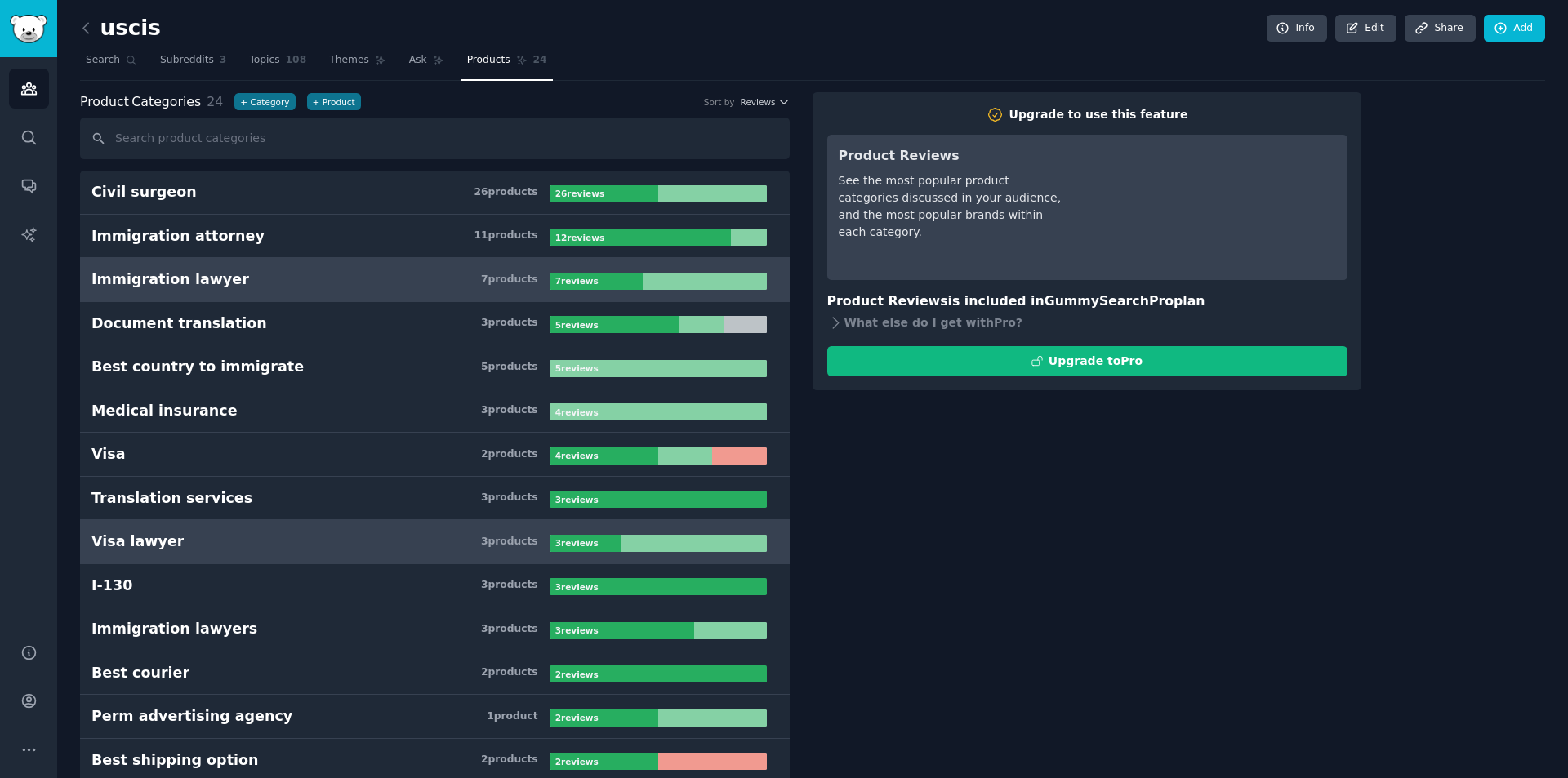
click at [398, 298] on link "Immigration lawyer 7 product s 7 review s" at bounding box center [435, 280] width 709 height 44
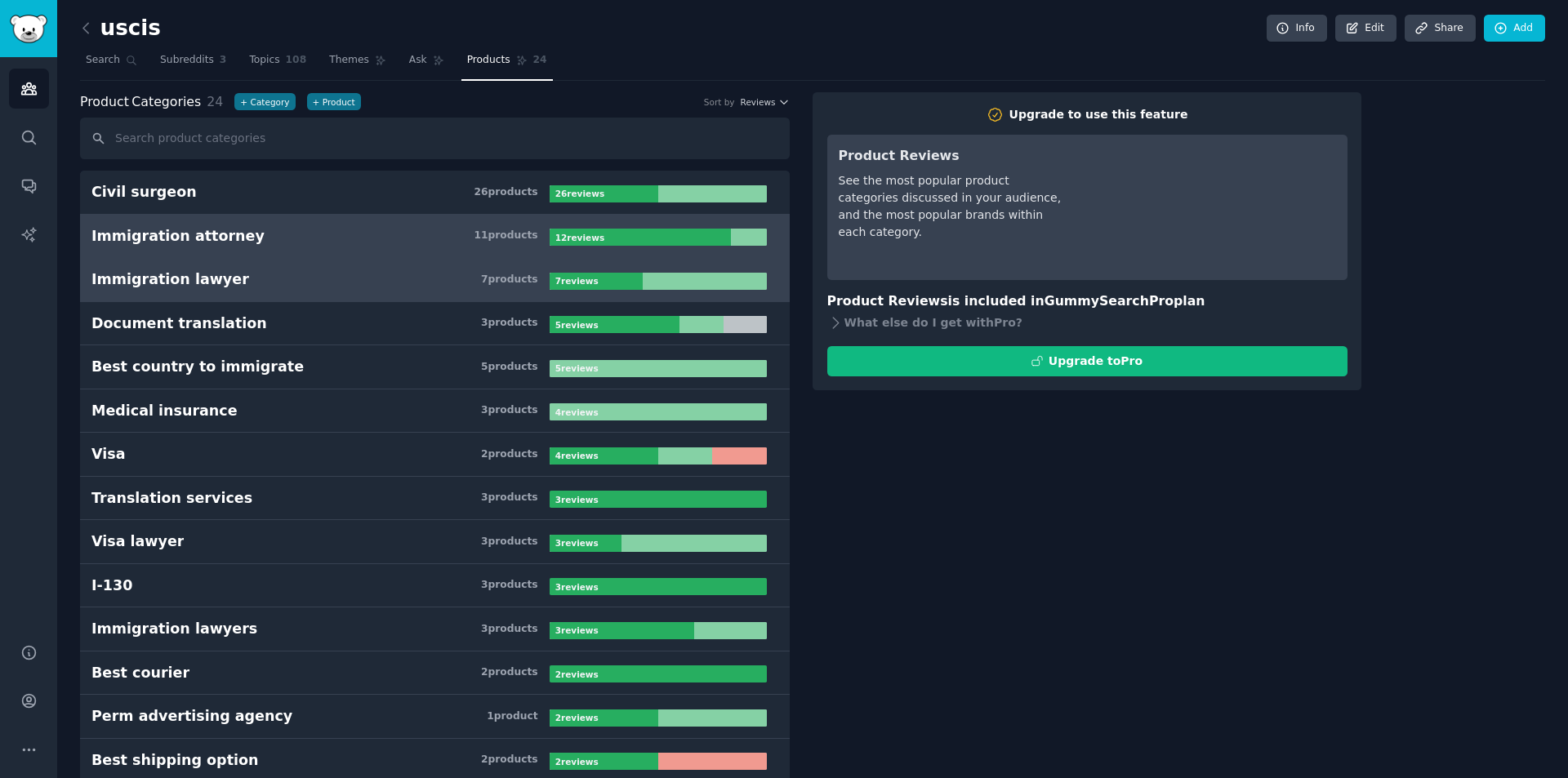
click at [388, 220] on link "Immigration attorney 11 product s 12 review s" at bounding box center [435, 237] width 709 height 44
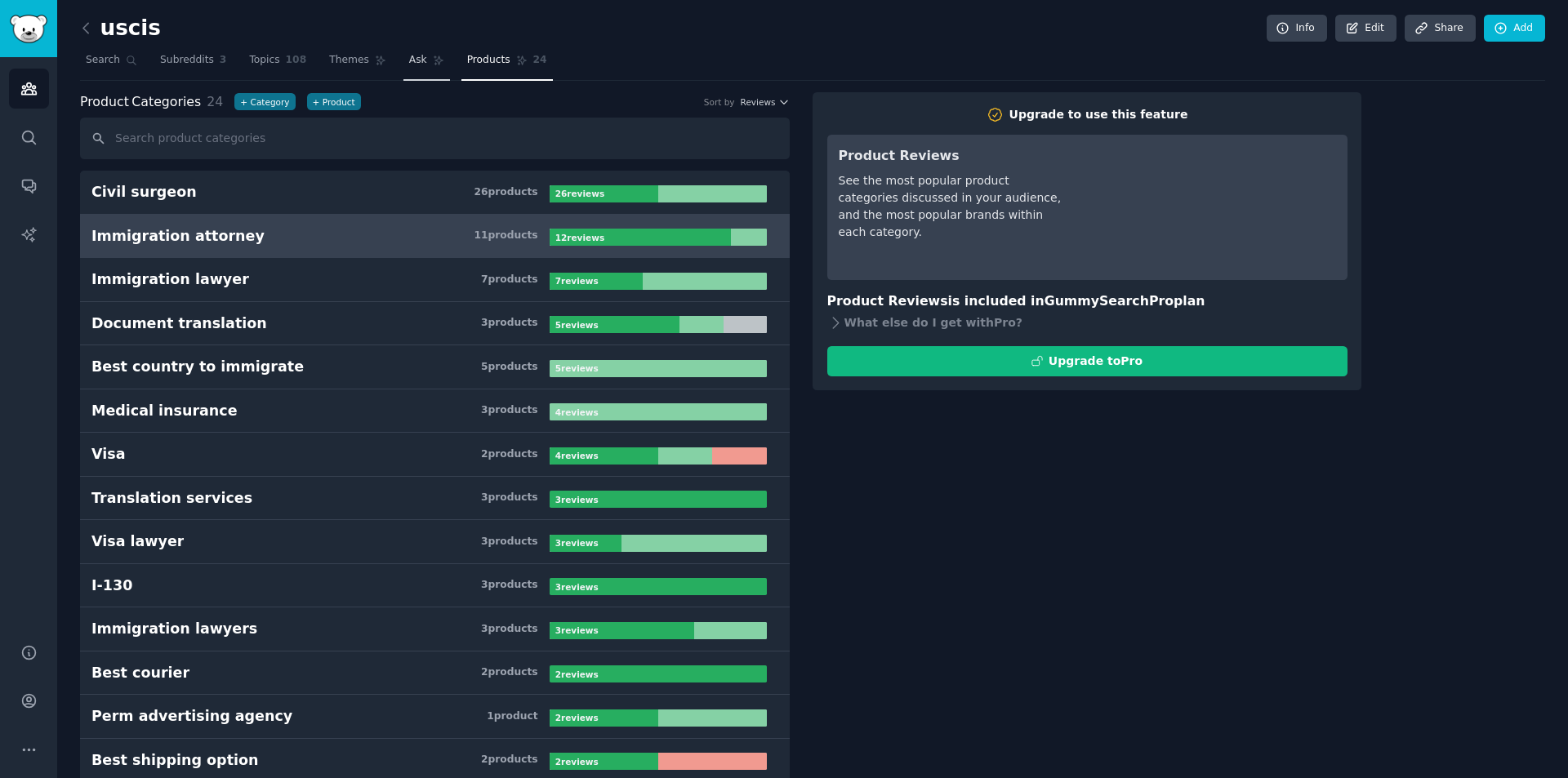
click at [408, 71] on link "Ask" at bounding box center [427, 63] width 47 height 33
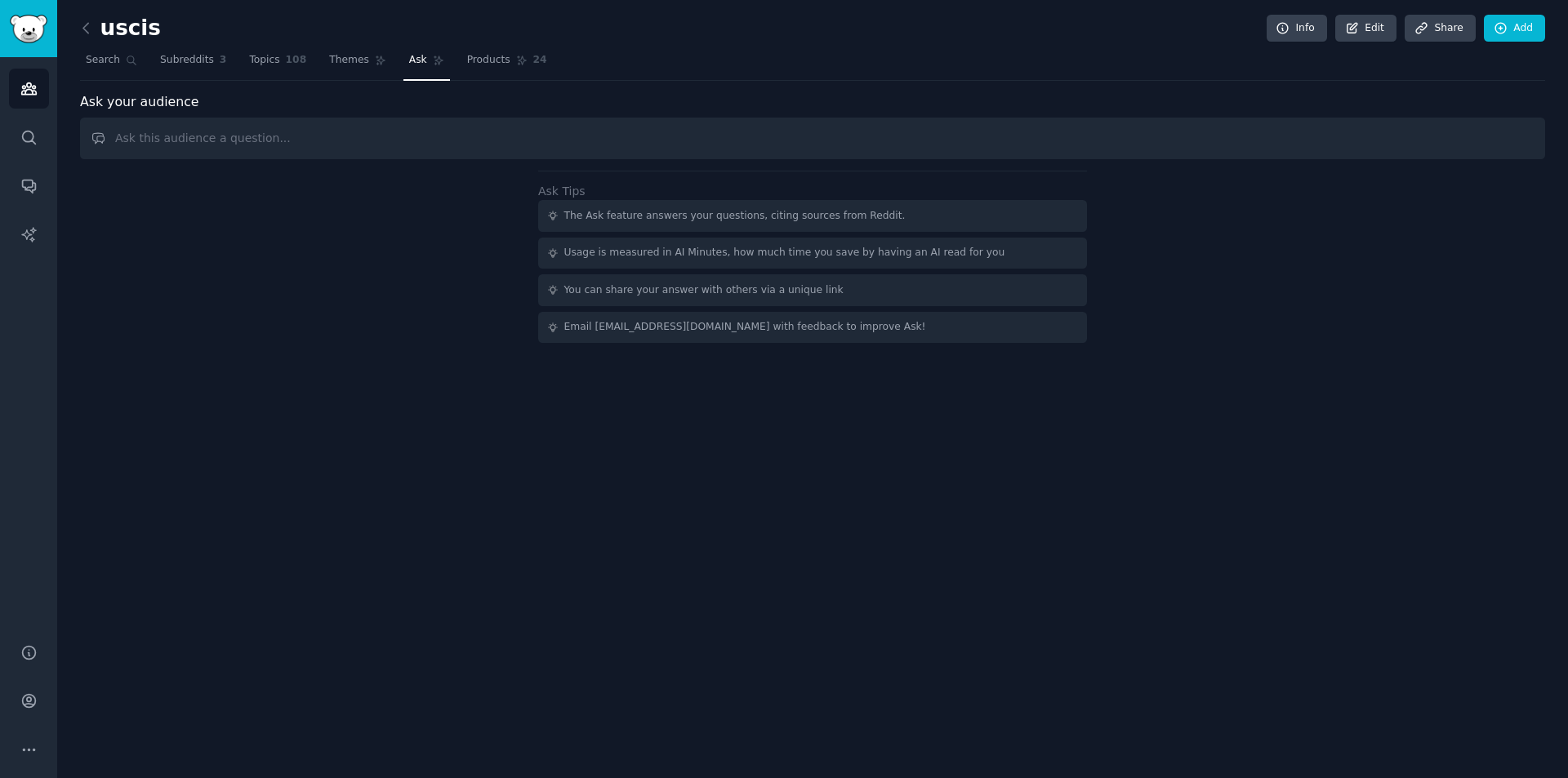
click at [419, 140] on input "text" at bounding box center [812, 138] width 1465 height 42
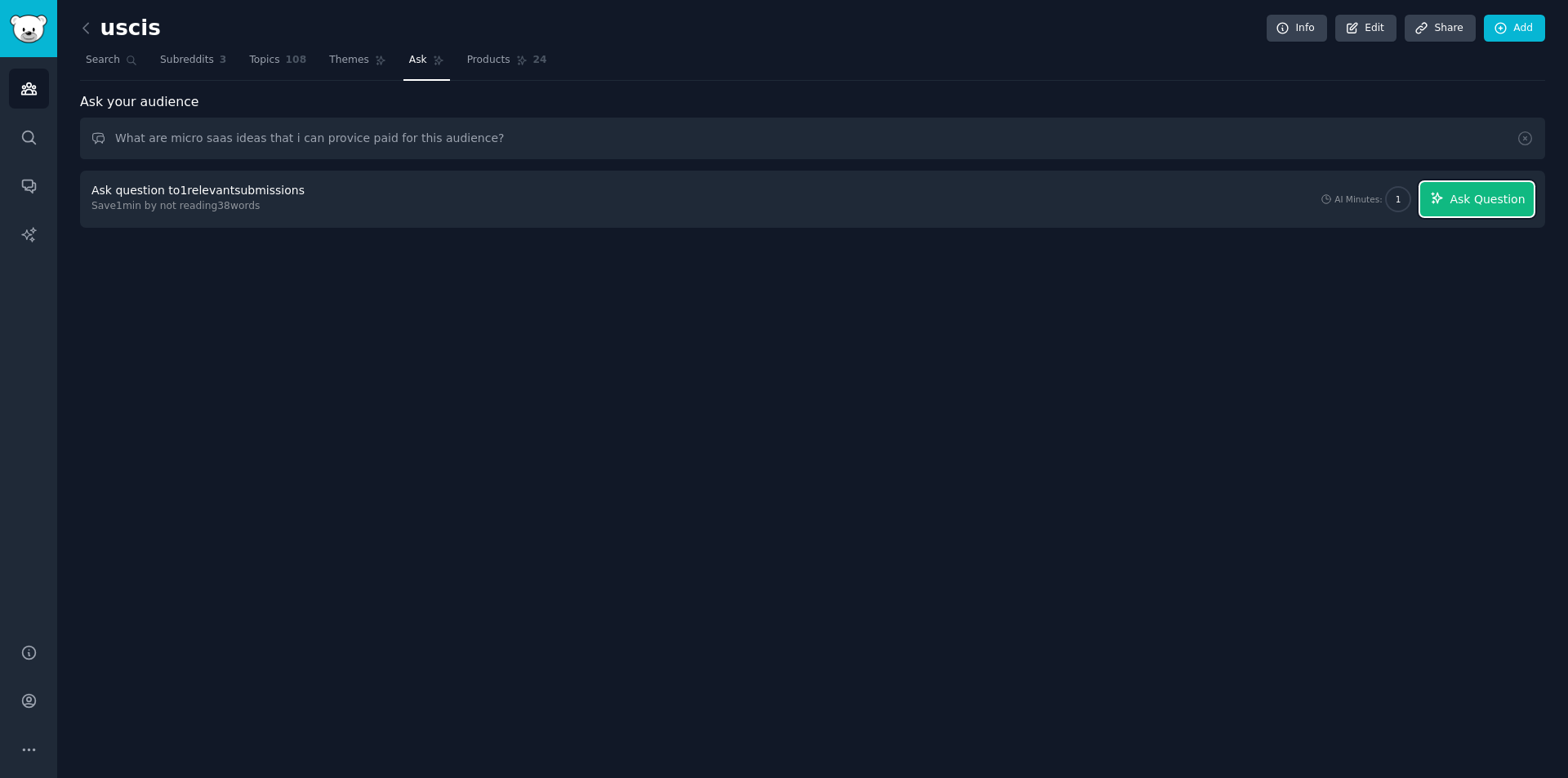
click at [1460, 199] on span "Ask Question" at bounding box center [1487, 199] width 75 height 17
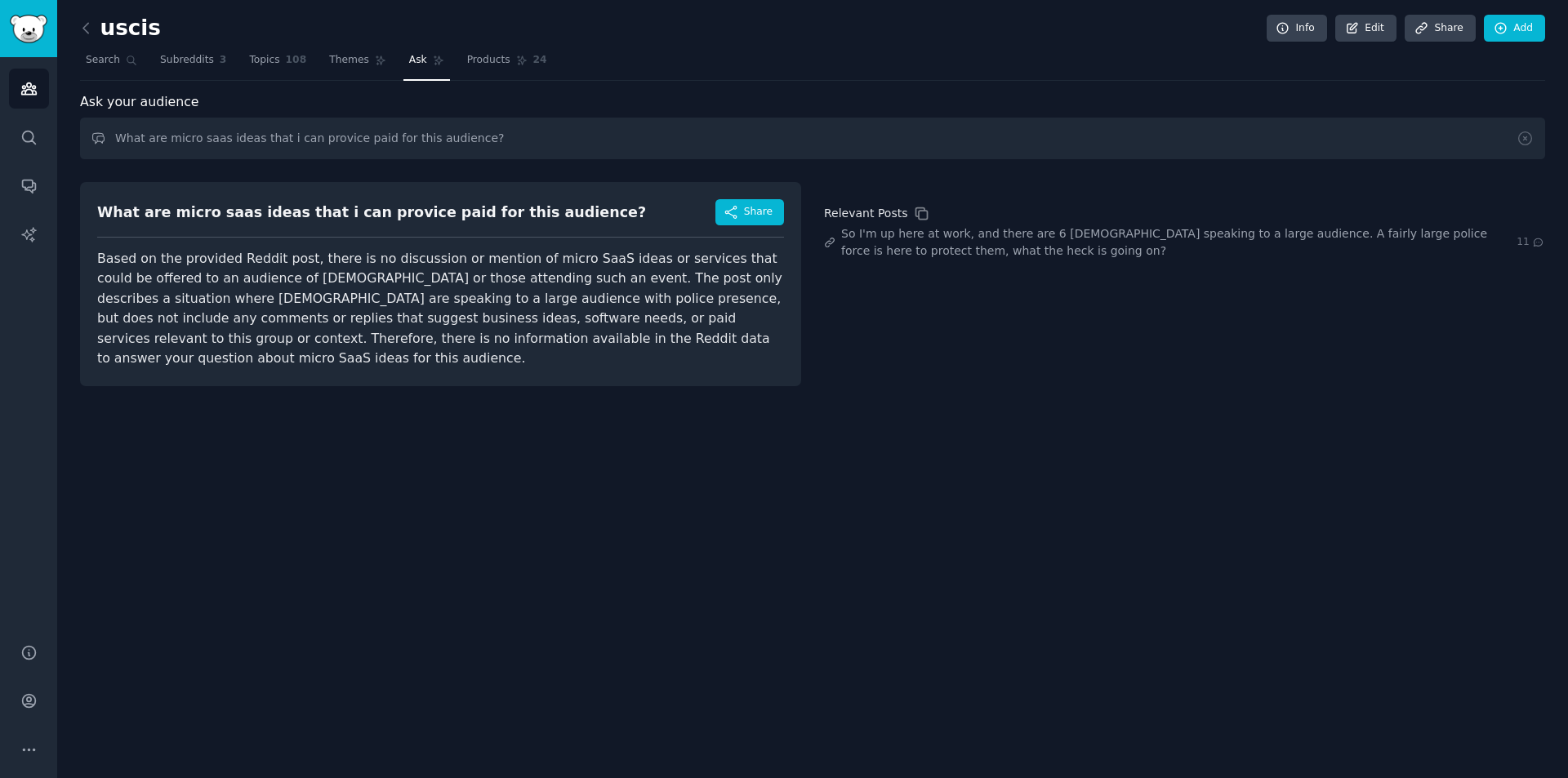
drag, startPoint x: 309, startPoint y: 304, endPoint x: 585, endPoint y: 356, distance: 280.9
click at [585, 356] on div "Based on the provided Reddit post, there is no discussion or mention of micro S…" at bounding box center [441, 309] width 687 height 120
click at [499, 145] on input "What are micro saas ideas that i can provice paid for this audience?" at bounding box center [812, 138] width 1465 height 42
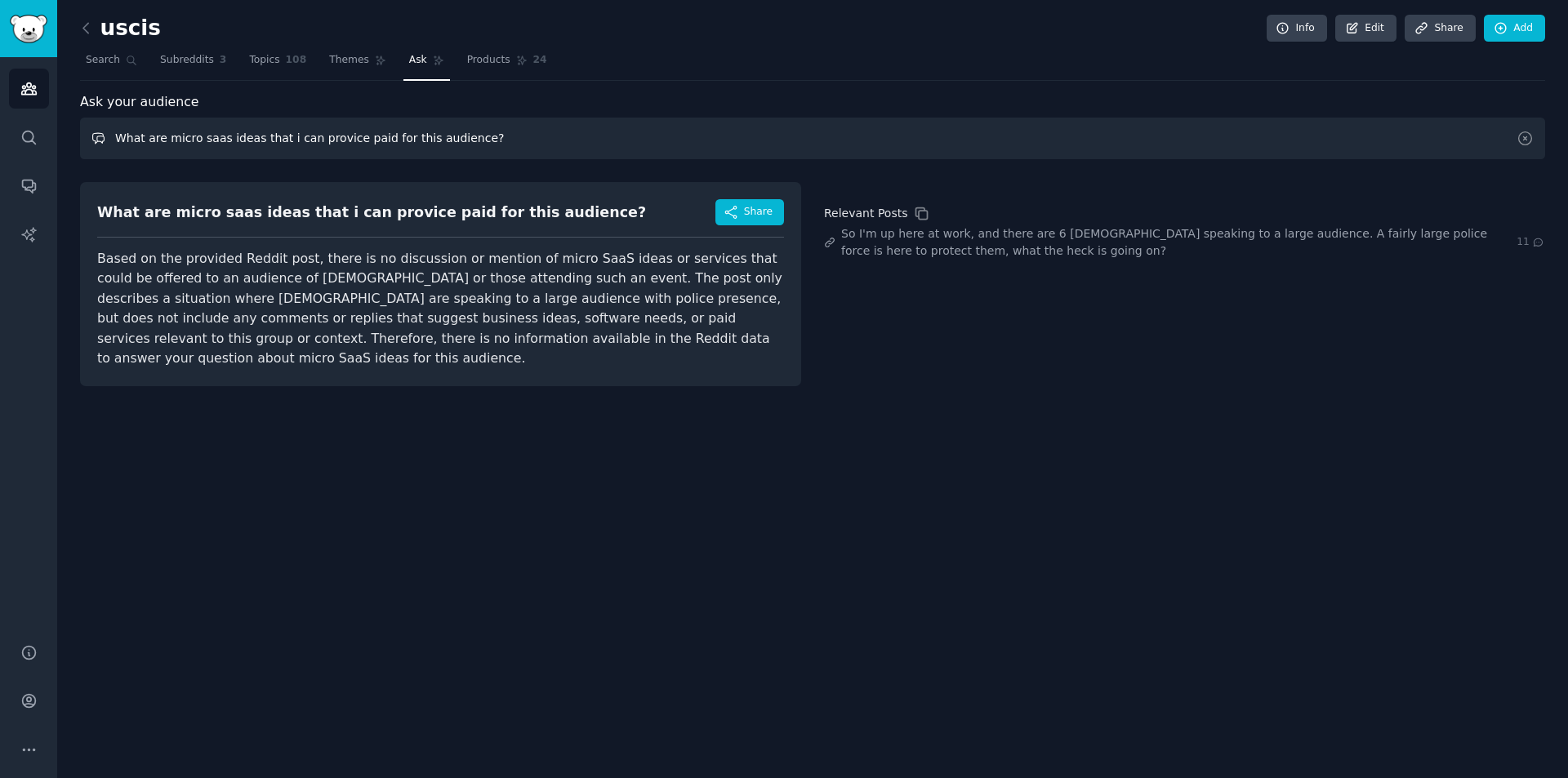
click at [499, 145] on input "What are micro saas ideas that i can provice paid for this audience?" at bounding box center [812, 138] width 1465 height 42
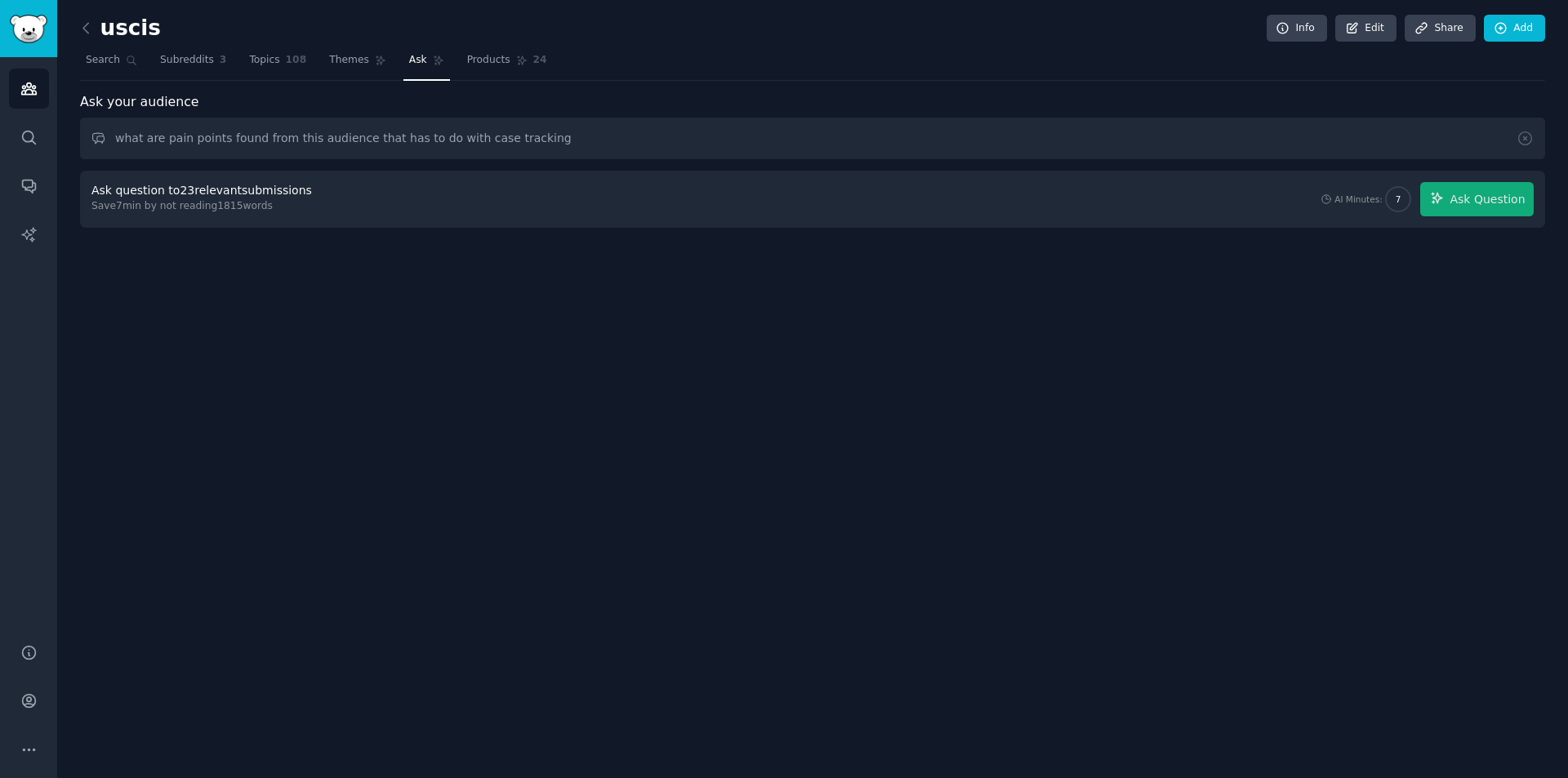
click at [1173, 200] on div "Ask question to 23 relevant submissions Save 7 min by not reading 1815 words AI…" at bounding box center [812, 199] width 1442 height 34
click at [1451, 207] on button "Ask Question" at bounding box center [1477, 199] width 114 height 34
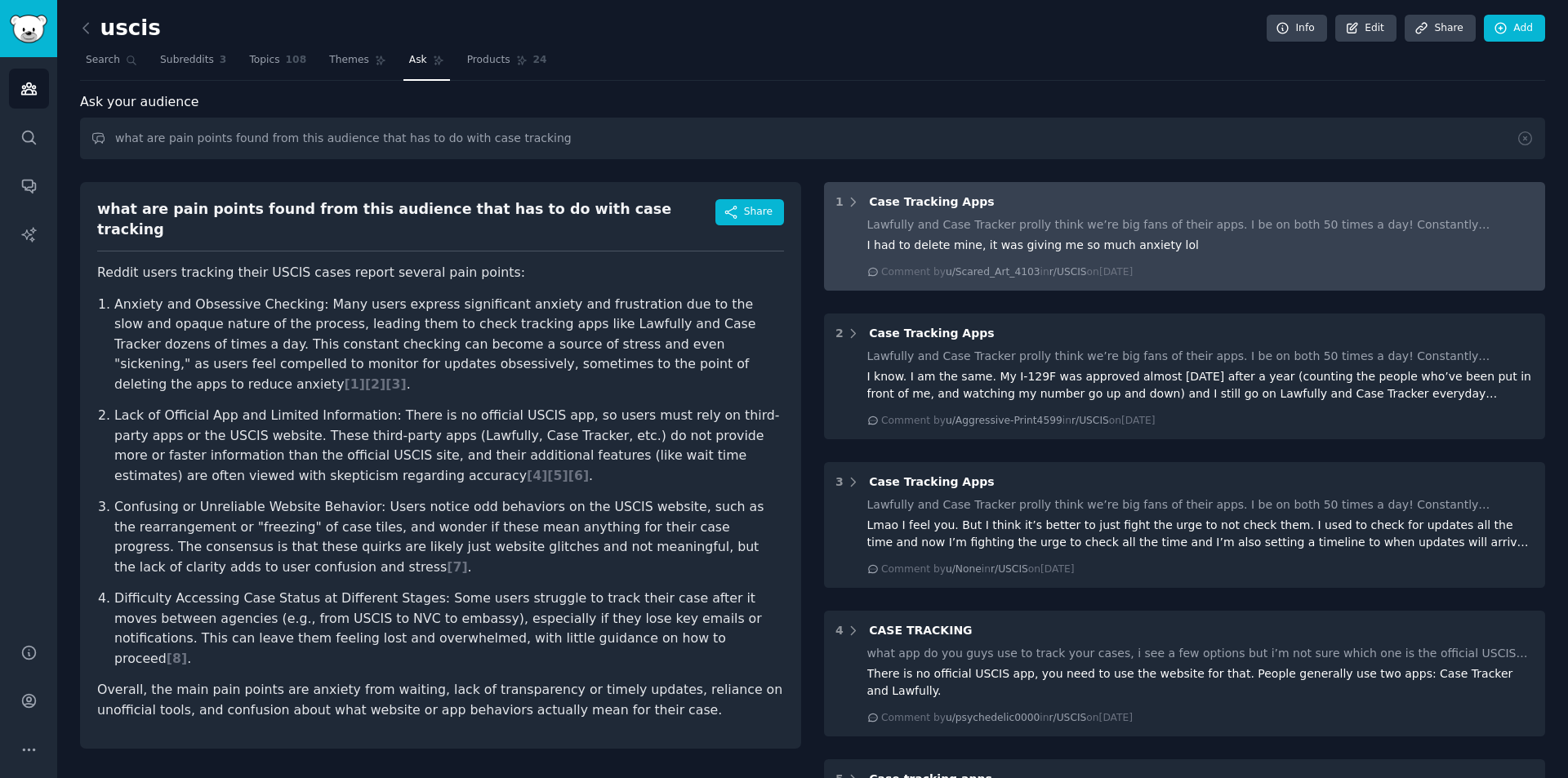
click at [1209, 248] on div "I had to delete mine, it was giving me so much anxiety lol" at bounding box center [1201, 245] width 667 height 17
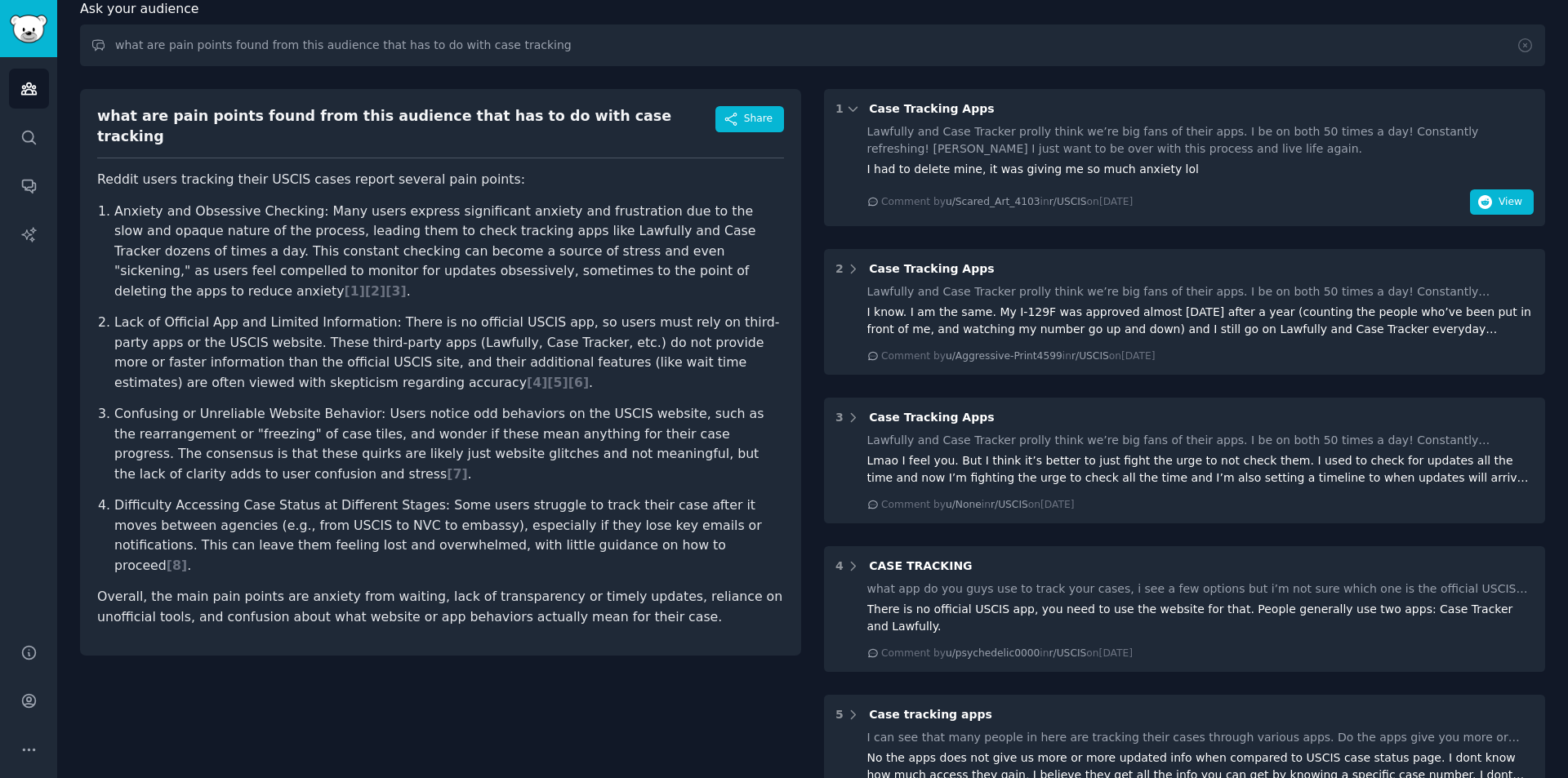
scroll to position [94, 0]
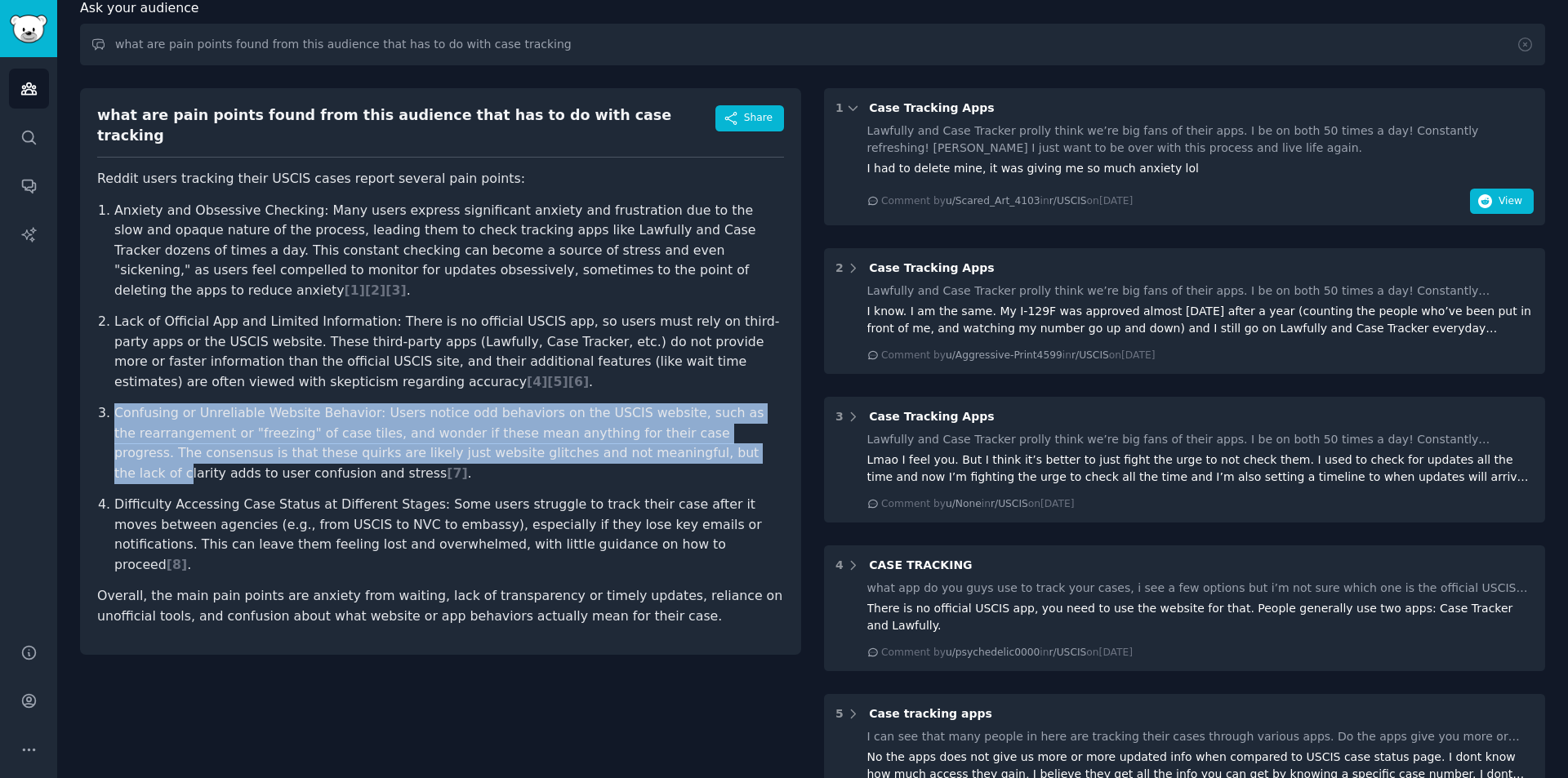
drag, startPoint x: 123, startPoint y: 389, endPoint x: 593, endPoint y: 420, distance: 471.0
click at [593, 420] on li "Confusing or Unreliable Website Behavior: Users notice odd behaviors on the USC…" at bounding box center [448, 443] width 670 height 80
click at [593, 420] on p "Confusing or Unreliable Website Behavior: Users notice odd behaviors on the USC…" at bounding box center [448, 443] width 670 height 80
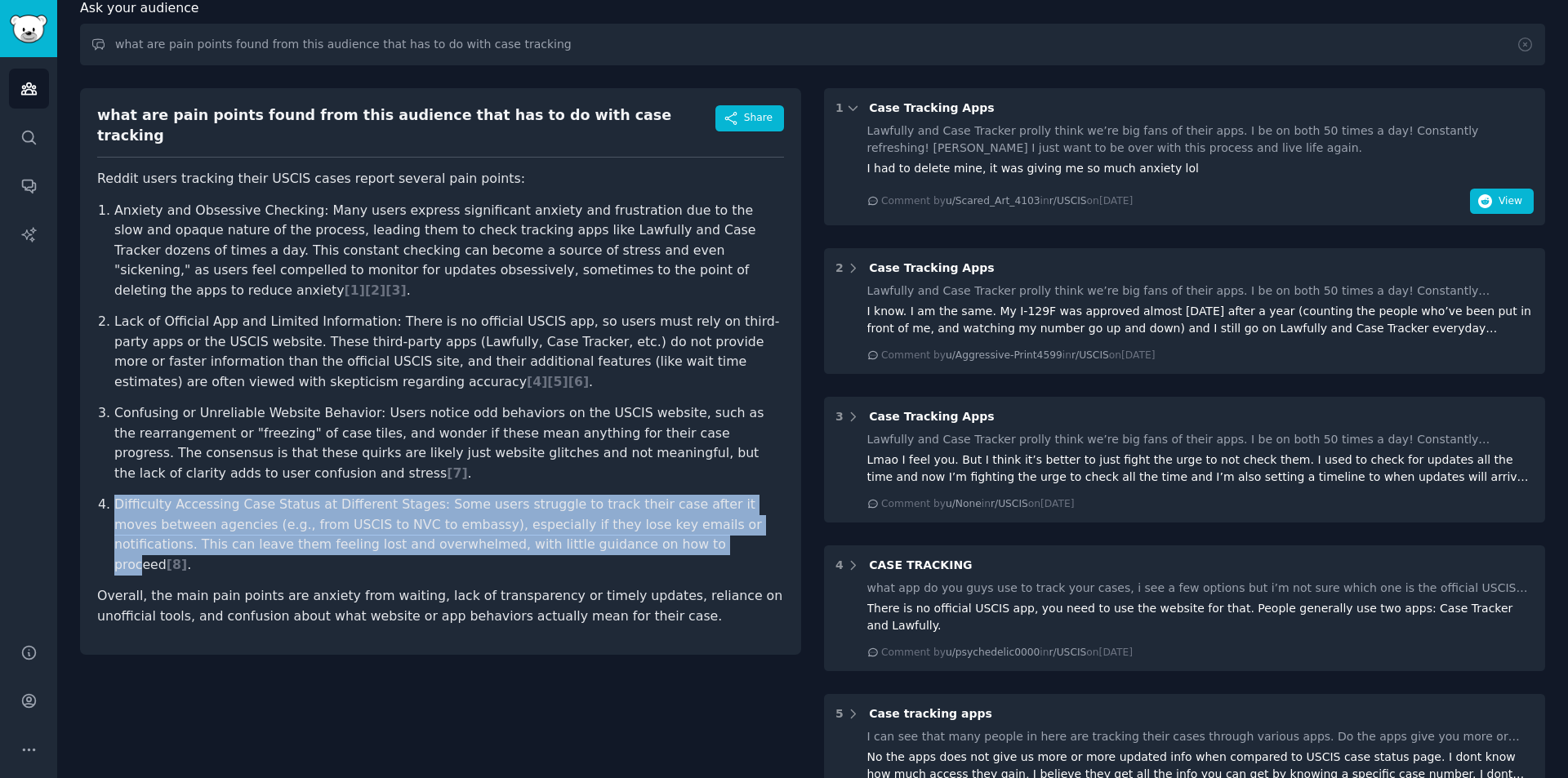
drag, startPoint x: 108, startPoint y: 472, endPoint x: 488, endPoint y: 507, distance: 381.6
click at [488, 507] on li "Difficulty Accessing Case Status at Different Stages: Some users struggle to tr…" at bounding box center [448, 535] width 670 height 80
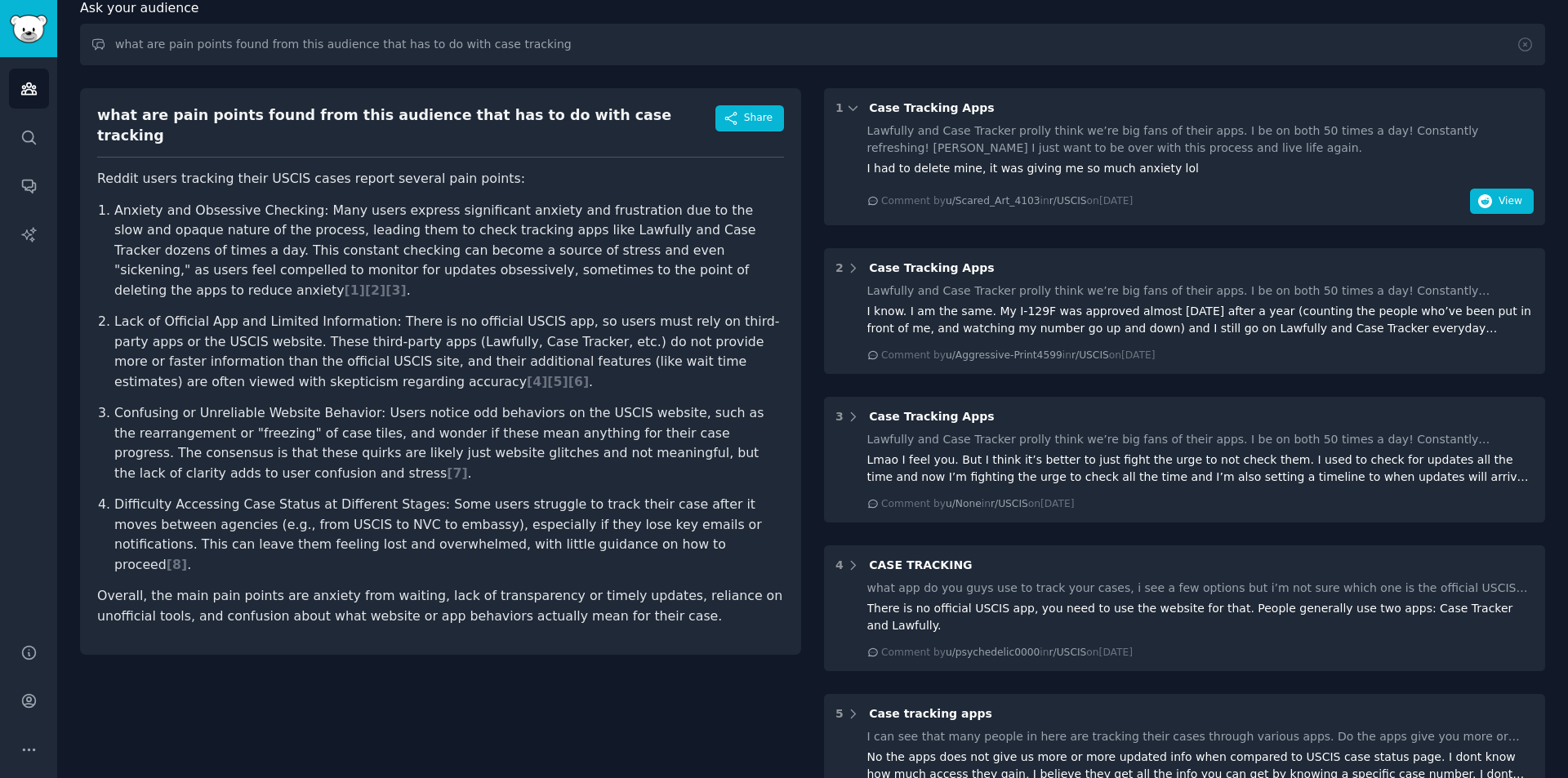
click at [552, 513] on p "Difficulty Accessing Case Status at Different Stages: Some users struggle to tr…" at bounding box center [448, 535] width 670 height 80
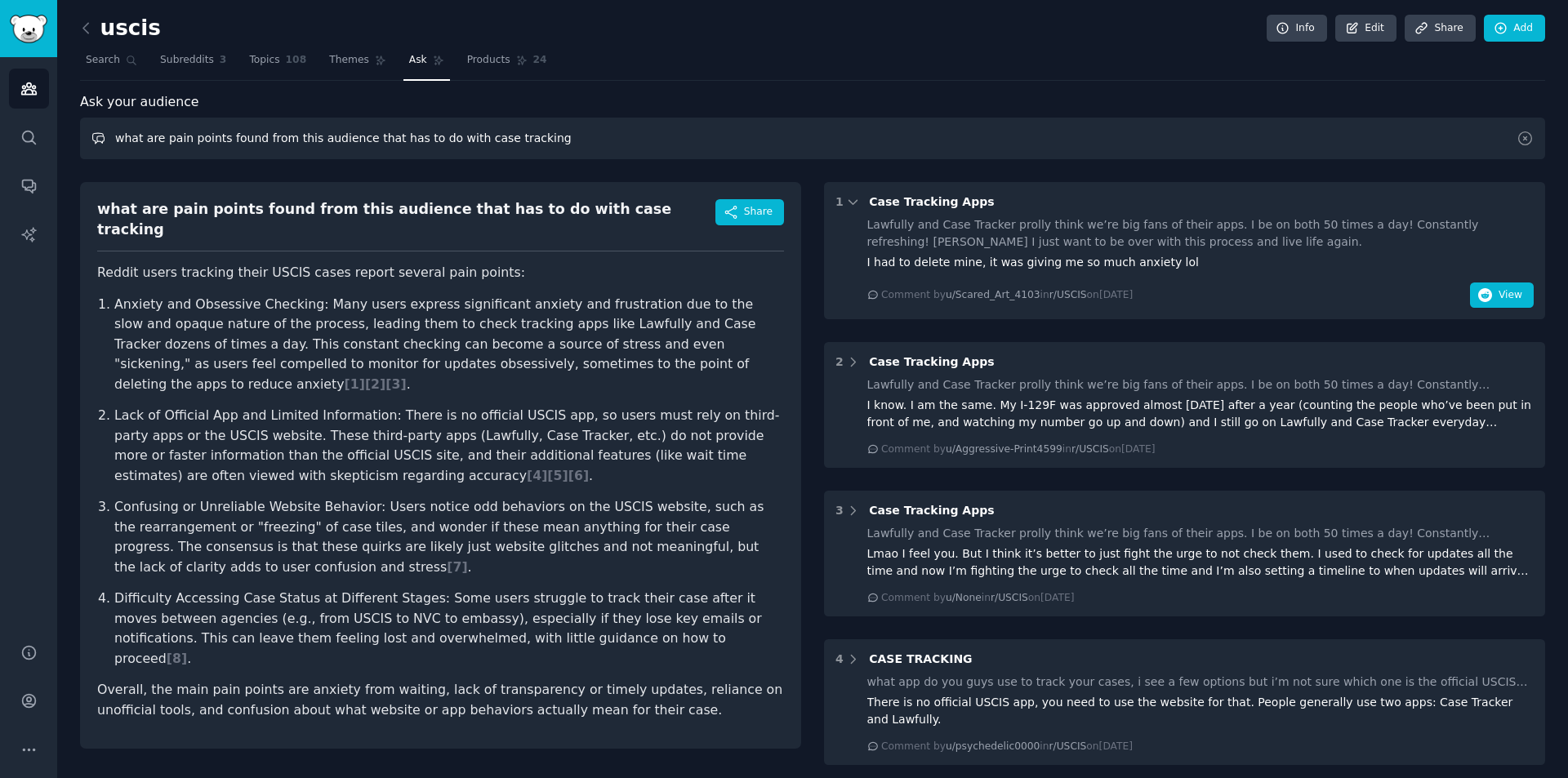
click at [521, 154] on input "what are pain points found from this audience that has to do with case tracking" at bounding box center [812, 138] width 1465 height 42
type input "what"
type input "im currently building a casetracker app, will this work, what can i do better t…"
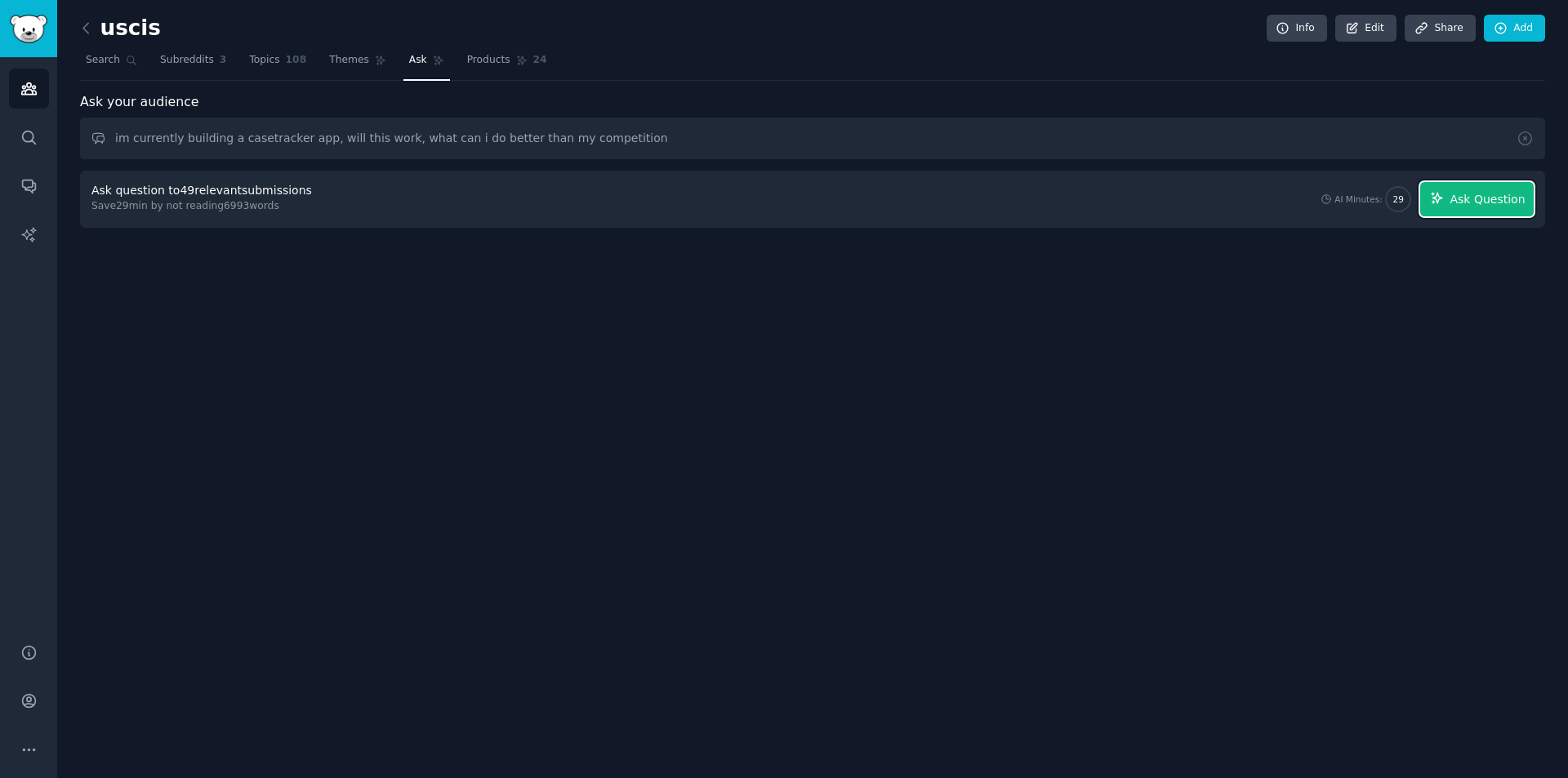
click at [1468, 206] on span "Ask Question" at bounding box center [1487, 199] width 75 height 17
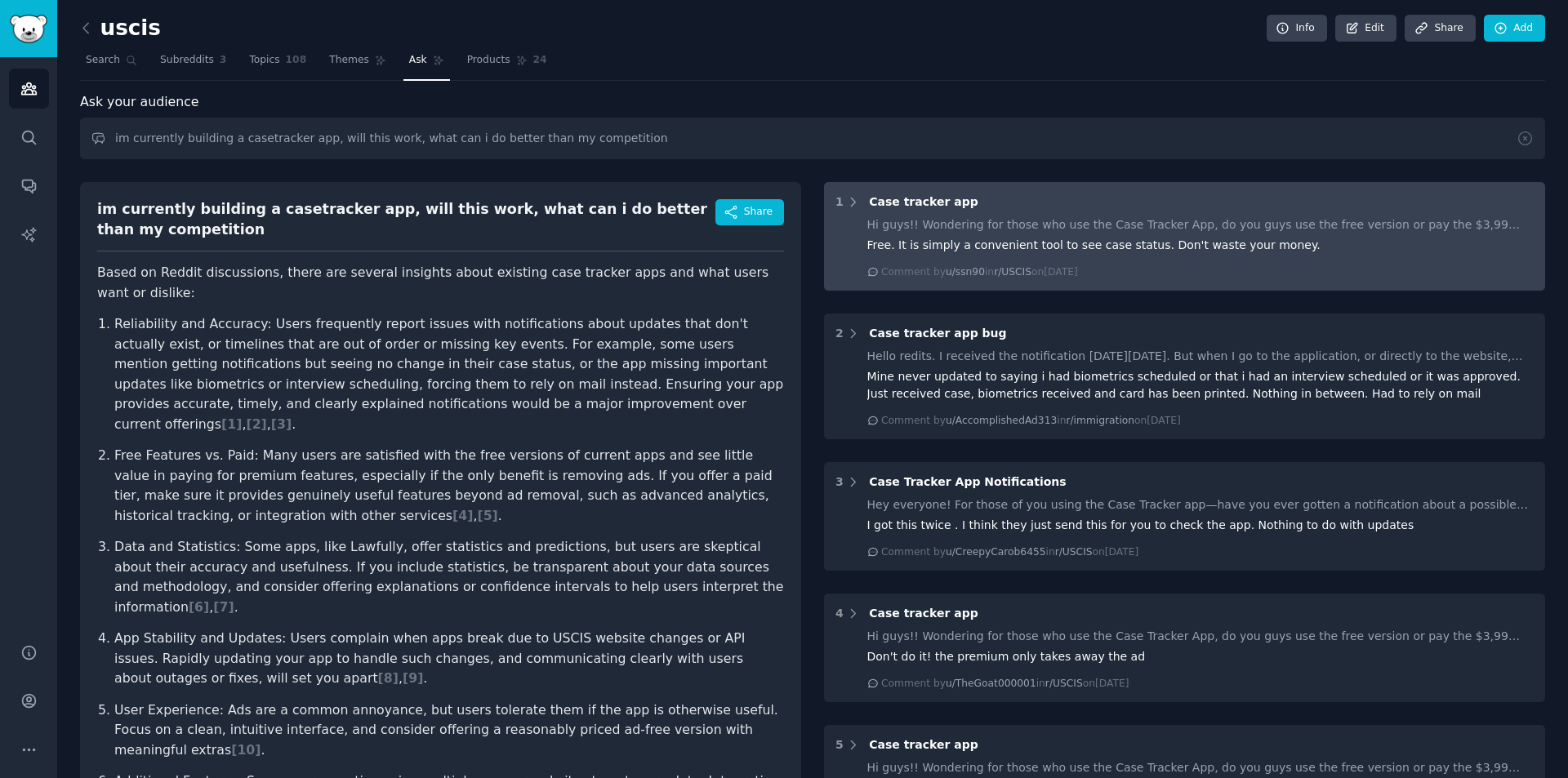
click at [1064, 233] on div "Hi guys!! Wondering for those who use the Case Tracker App, do you guys use the…" at bounding box center [1201, 248] width 667 height 63
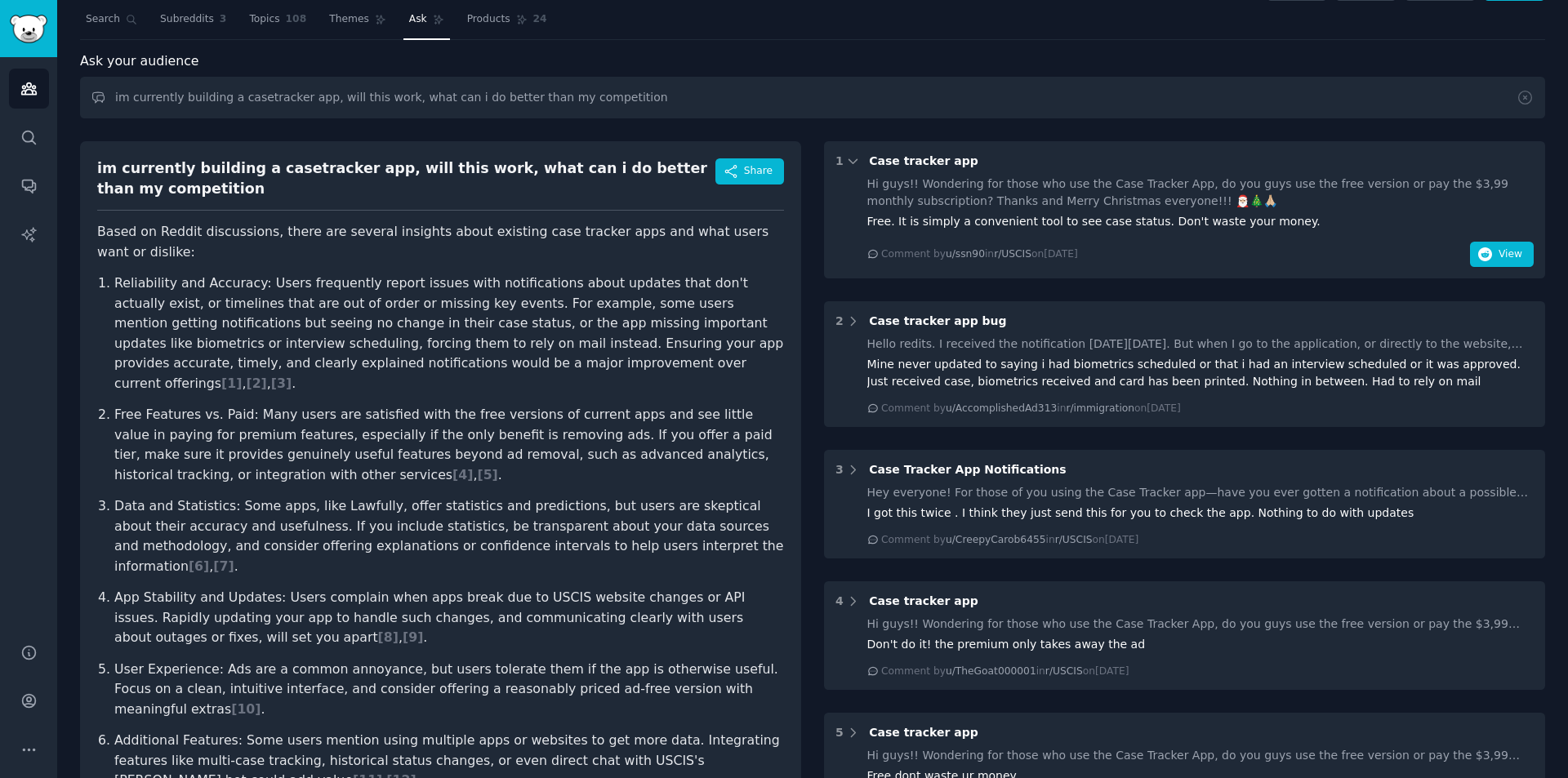
scroll to position [83, 0]
